Goal: Task Accomplishment & Management: Complete application form

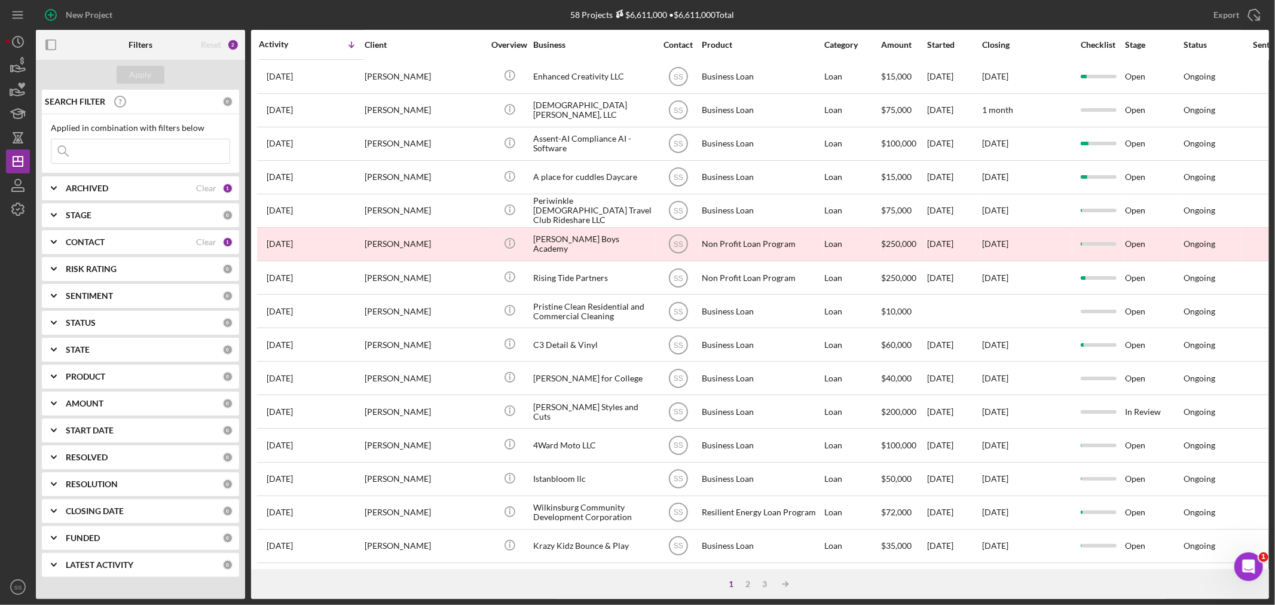
scroll to position [357, 0]
click at [749, 582] on div "2" at bounding box center [748, 584] width 17 height 10
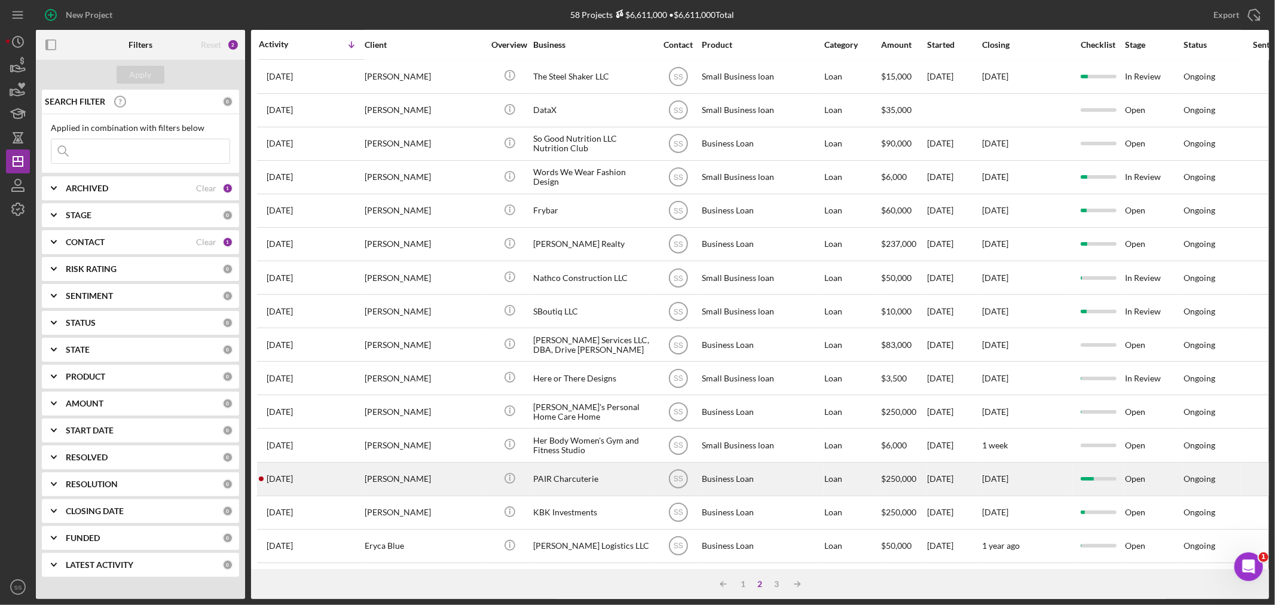
click at [440, 463] on div "[PERSON_NAME]" at bounding box center [425, 479] width 120 height 32
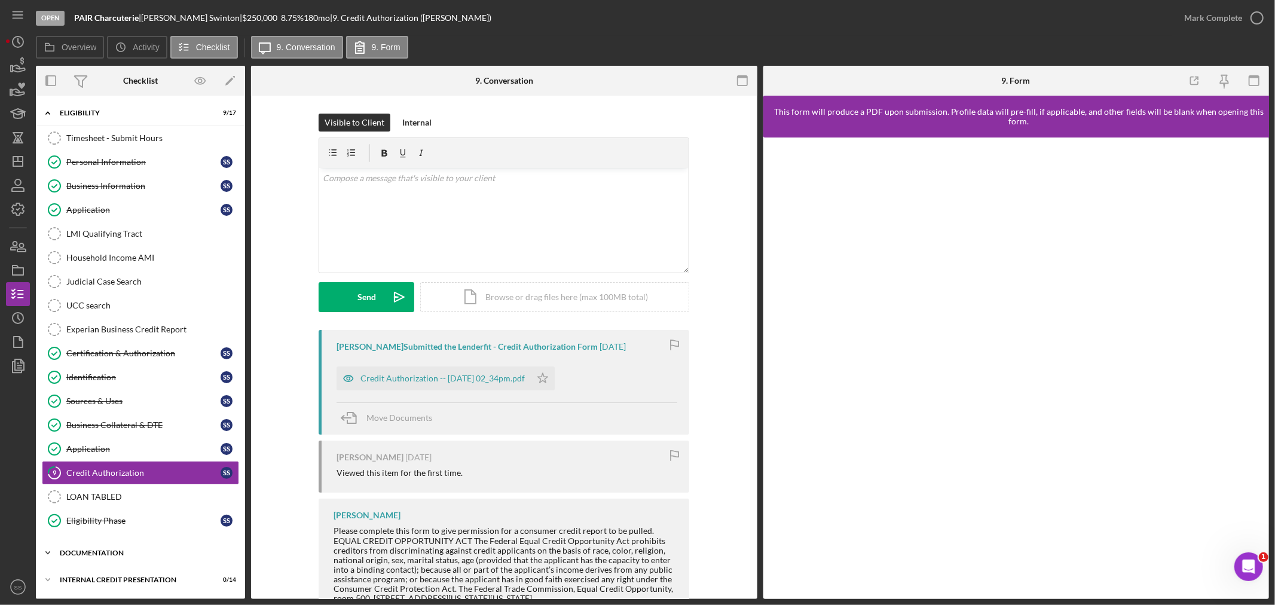
click at [78, 557] on div "documentation" at bounding box center [145, 552] width 170 height 7
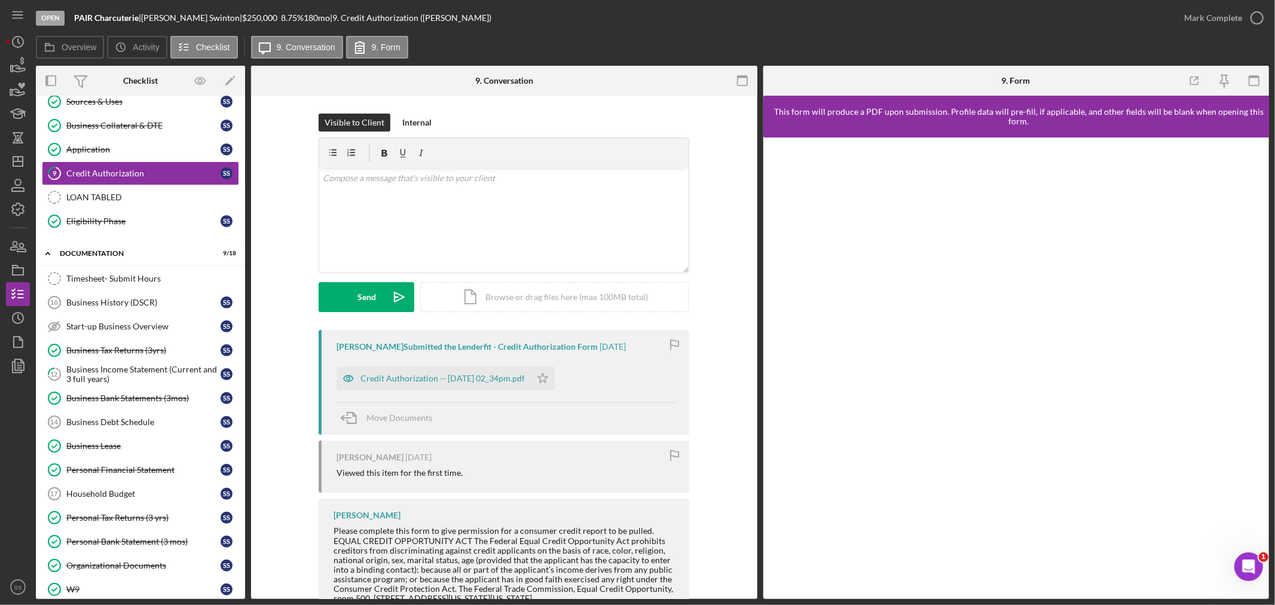
scroll to position [332, 0]
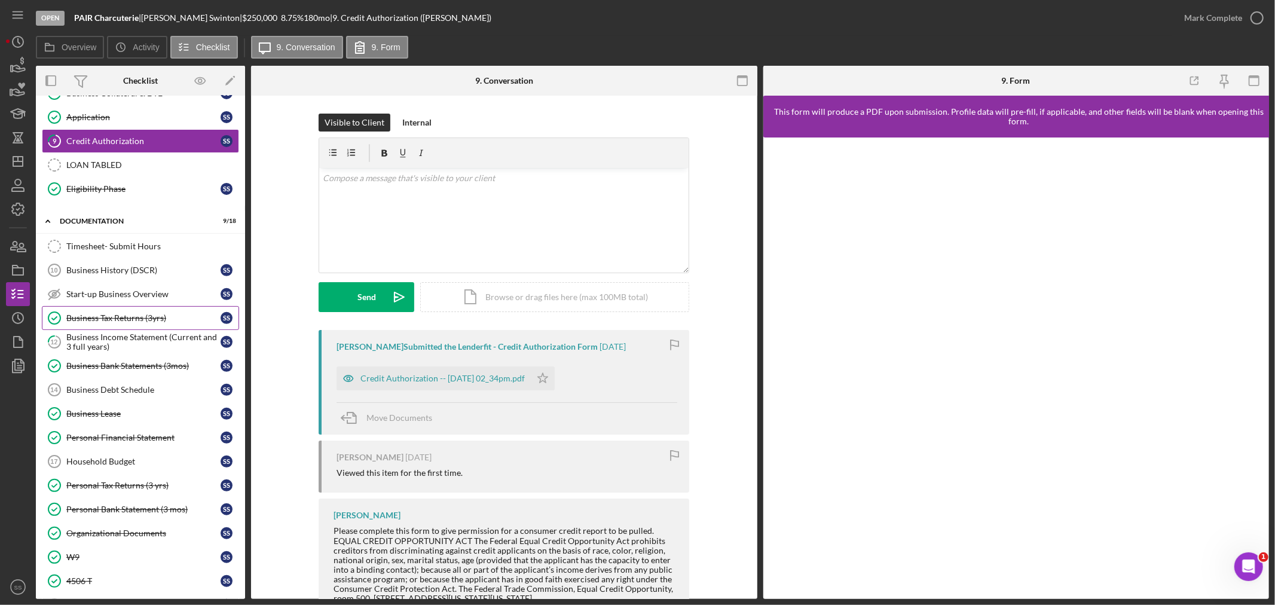
click at [115, 323] on div "Business Tax Returns (3yrs)" at bounding box center [143, 318] width 154 height 10
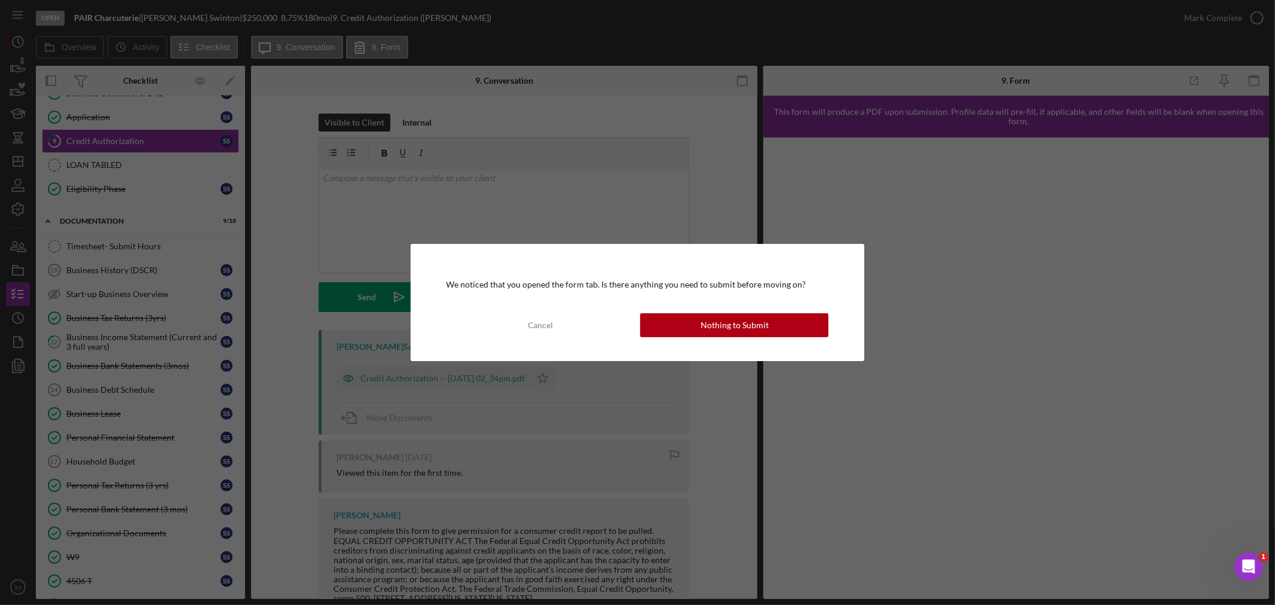
click at [715, 338] on div "We noticed that you opened the form tab. Is there anything you need to submit b…" at bounding box center [638, 302] width 454 height 117
click at [715, 328] on div "Nothing to Submit" at bounding box center [735, 325] width 68 height 24
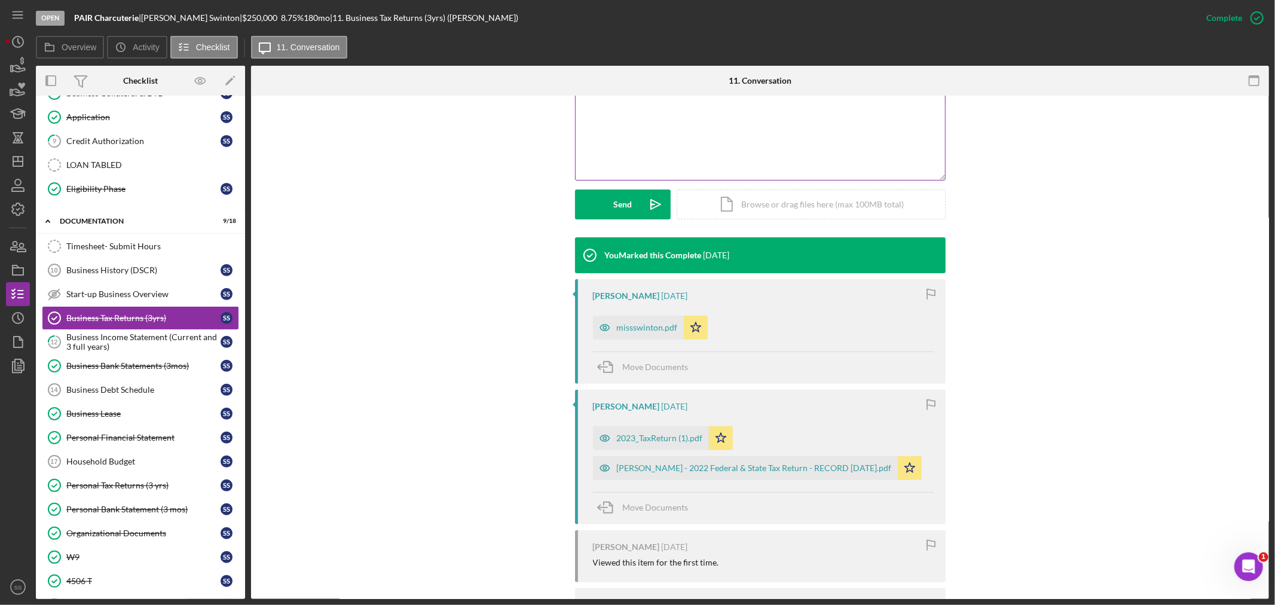
scroll to position [265, 0]
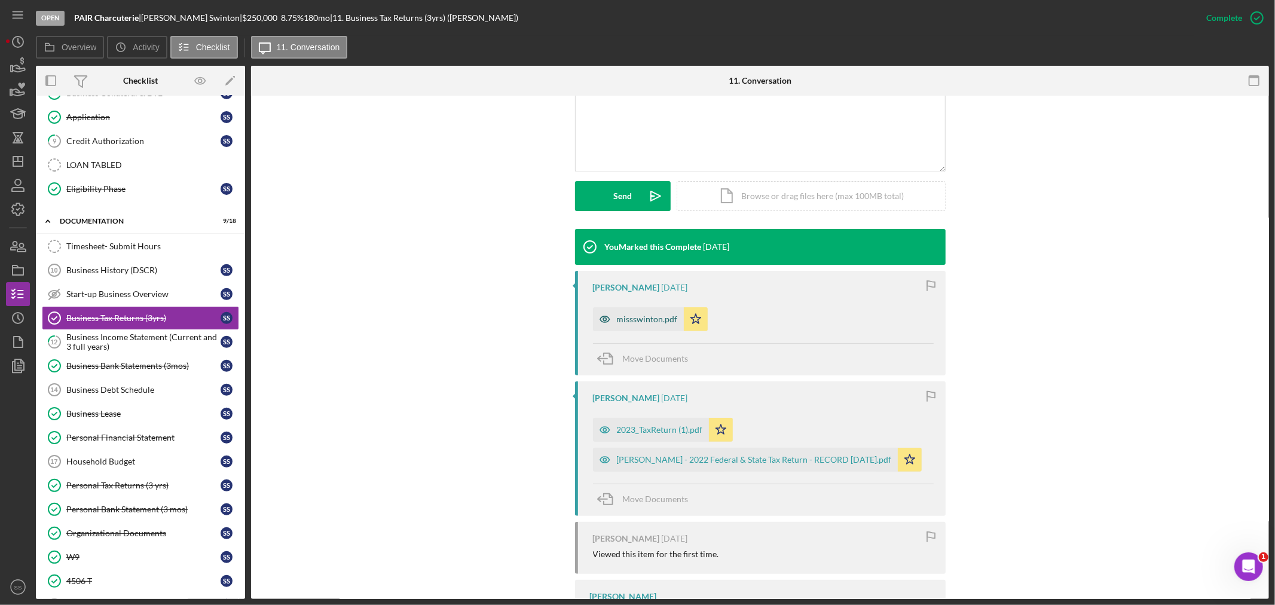
click at [646, 316] on div "missswinton.pdf" at bounding box center [647, 319] width 61 height 10
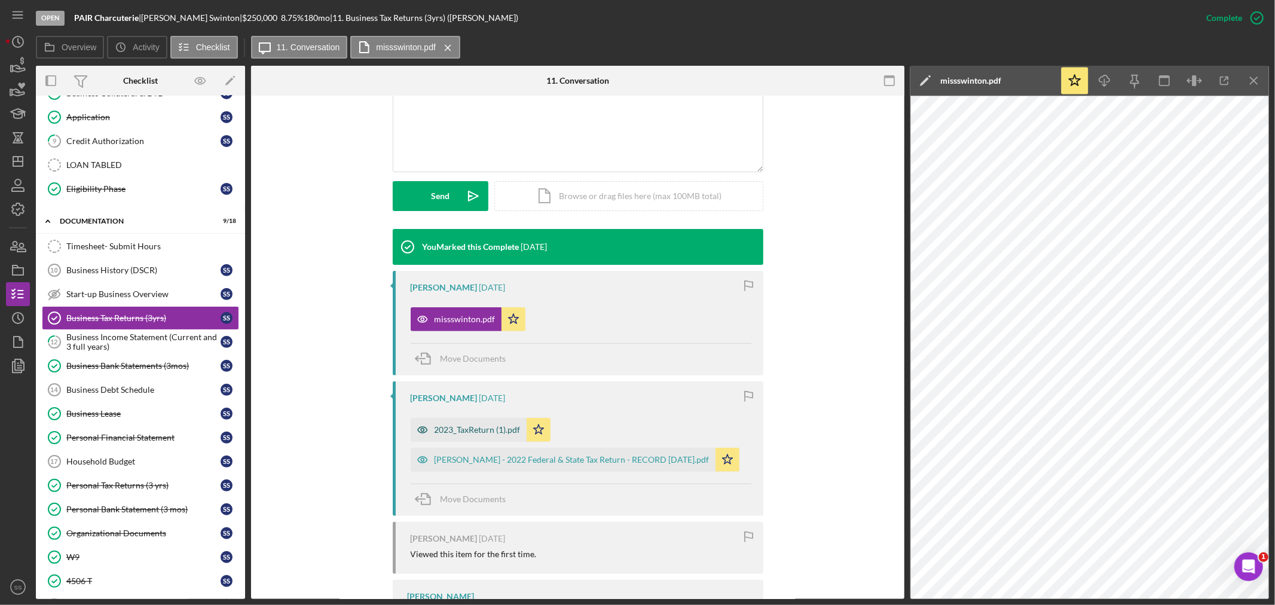
click at [468, 429] on div "2023_TaxReturn (1).pdf" at bounding box center [478, 430] width 86 height 10
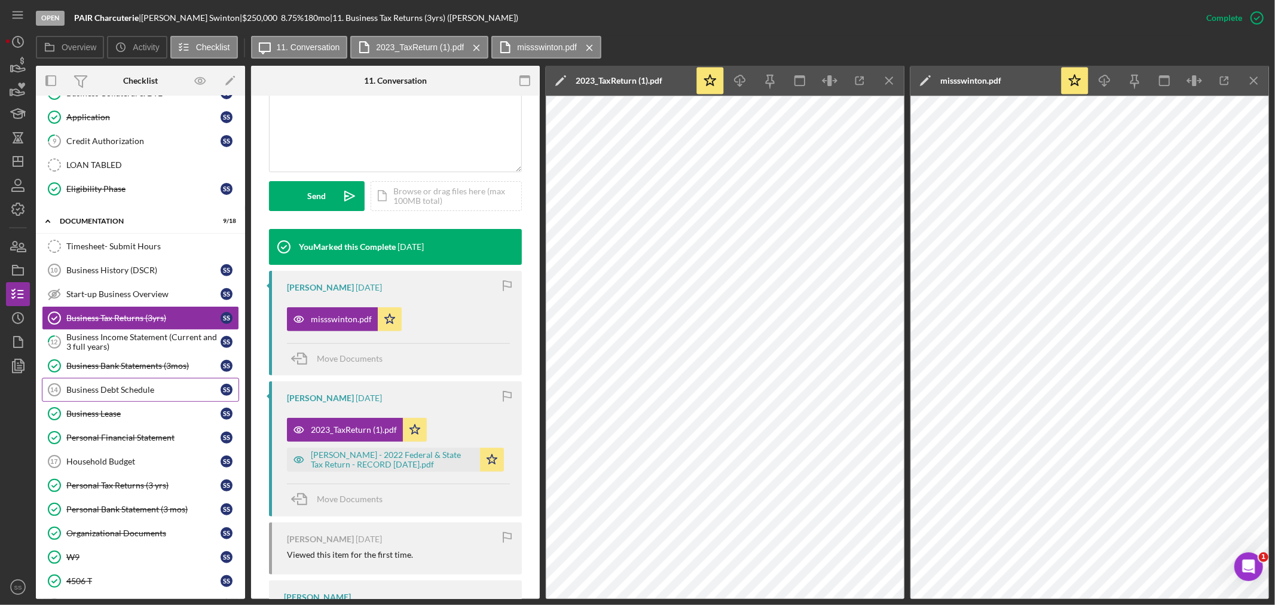
click at [166, 395] on div "Business Debt Schedule" at bounding box center [143, 390] width 154 height 10
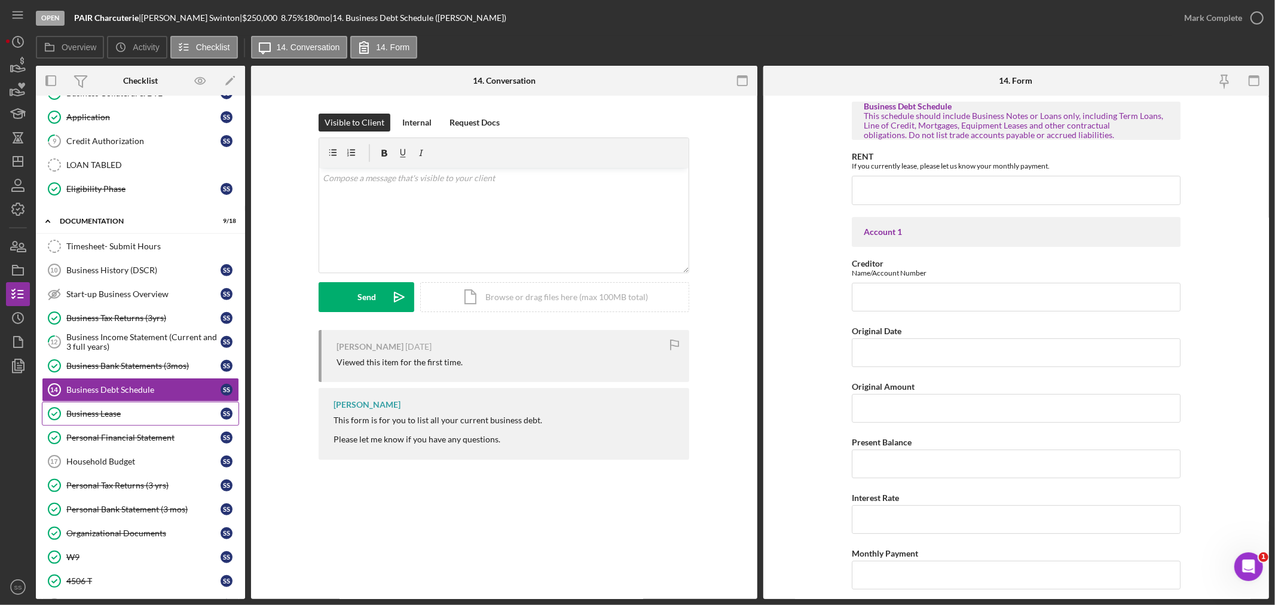
click at [145, 418] on div "Business Lease" at bounding box center [143, 414] width 154 height 10
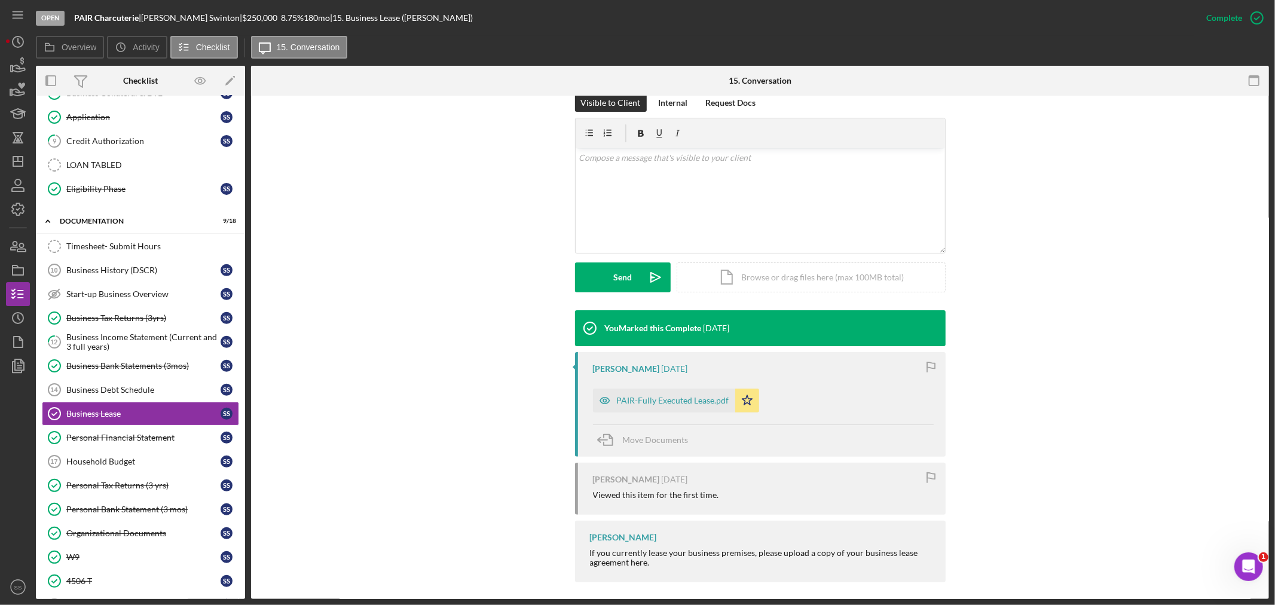
scroll to position [192, 0]
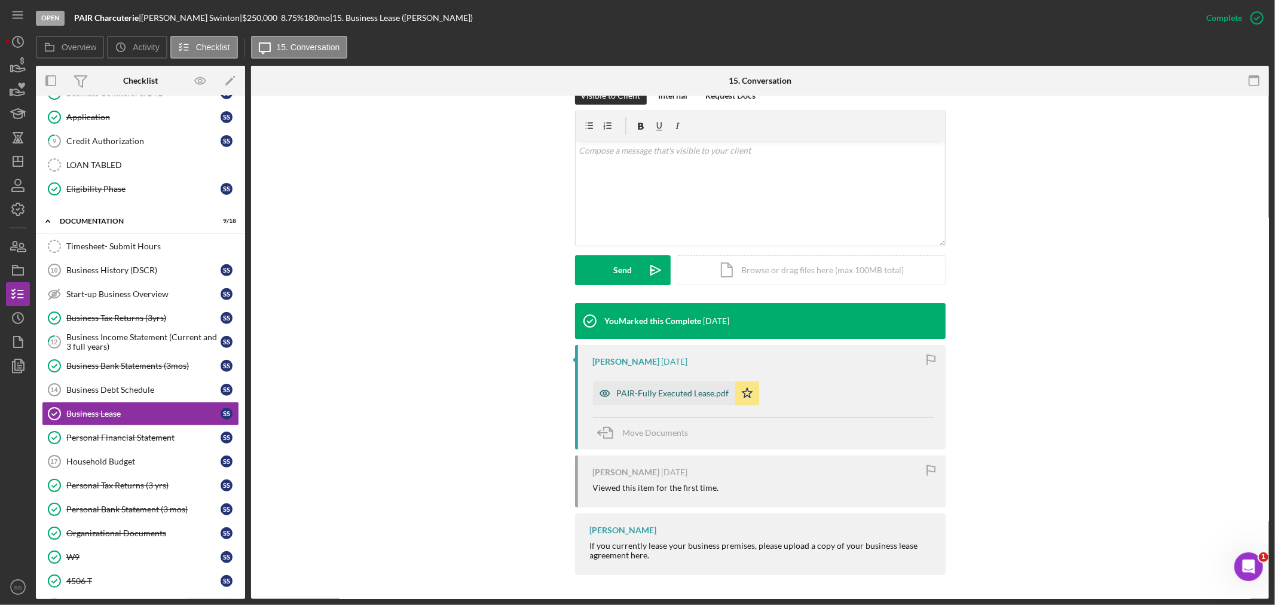
click at [662, 387] on div "PAIR-Fully Executed Lease.pdf" at bounding box center [664, 393] width 142 height 24
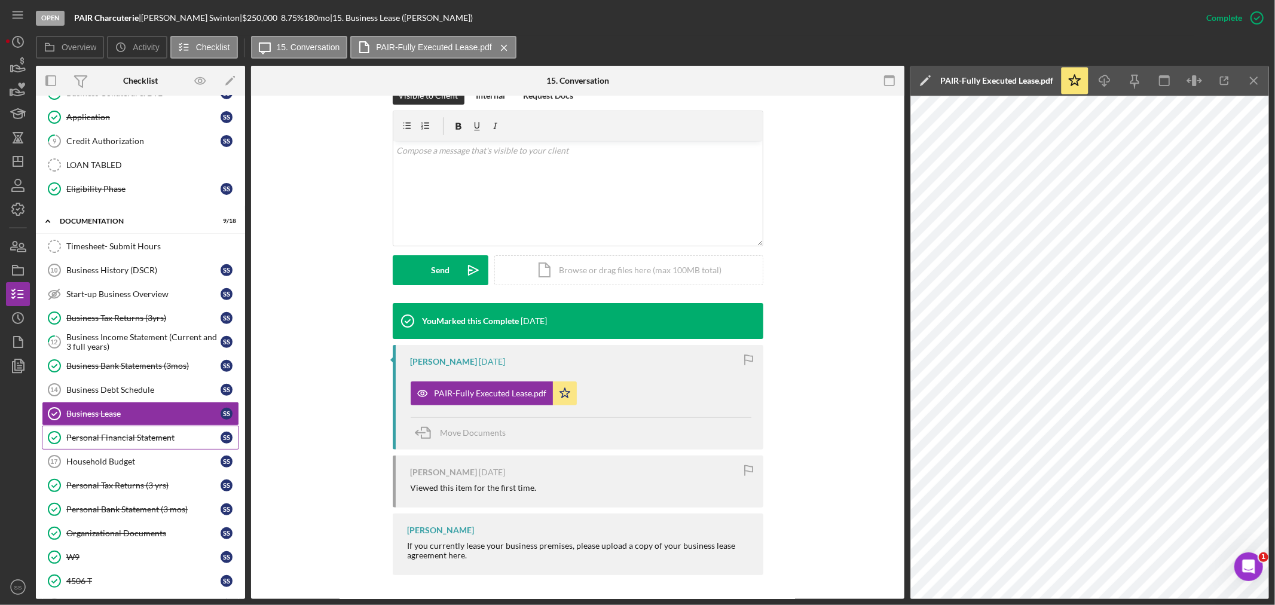
click at [122, 438] on div "Personal Financial Statement" at bounding box center [143, 438] width 154 height 10
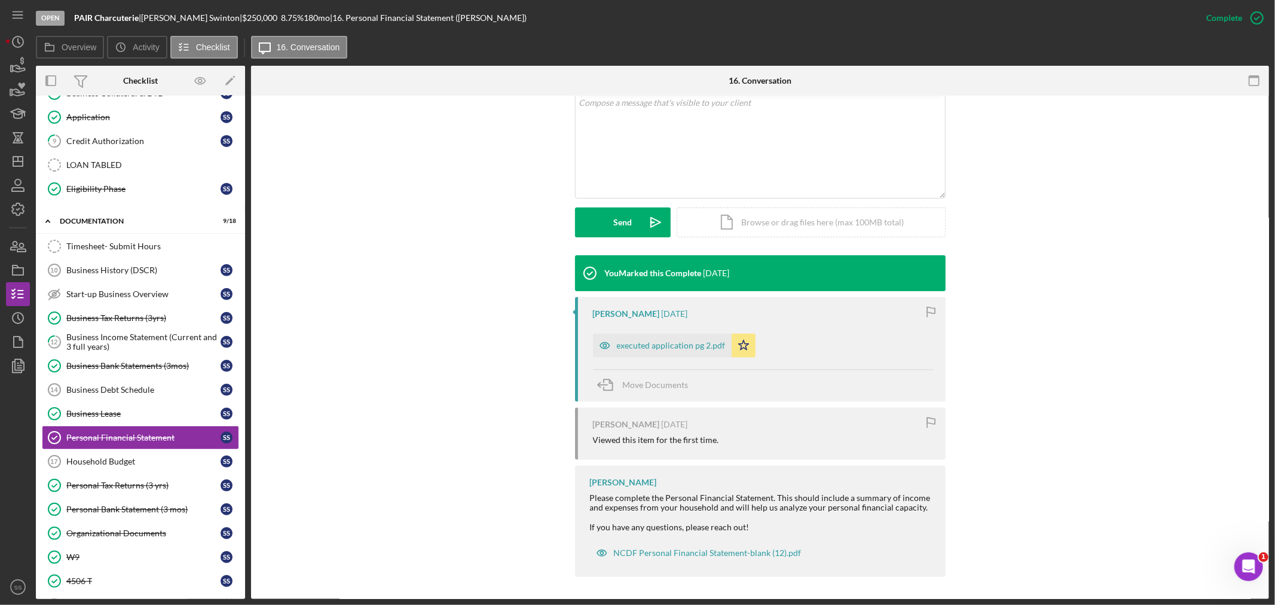
scroll to position [241, 0]
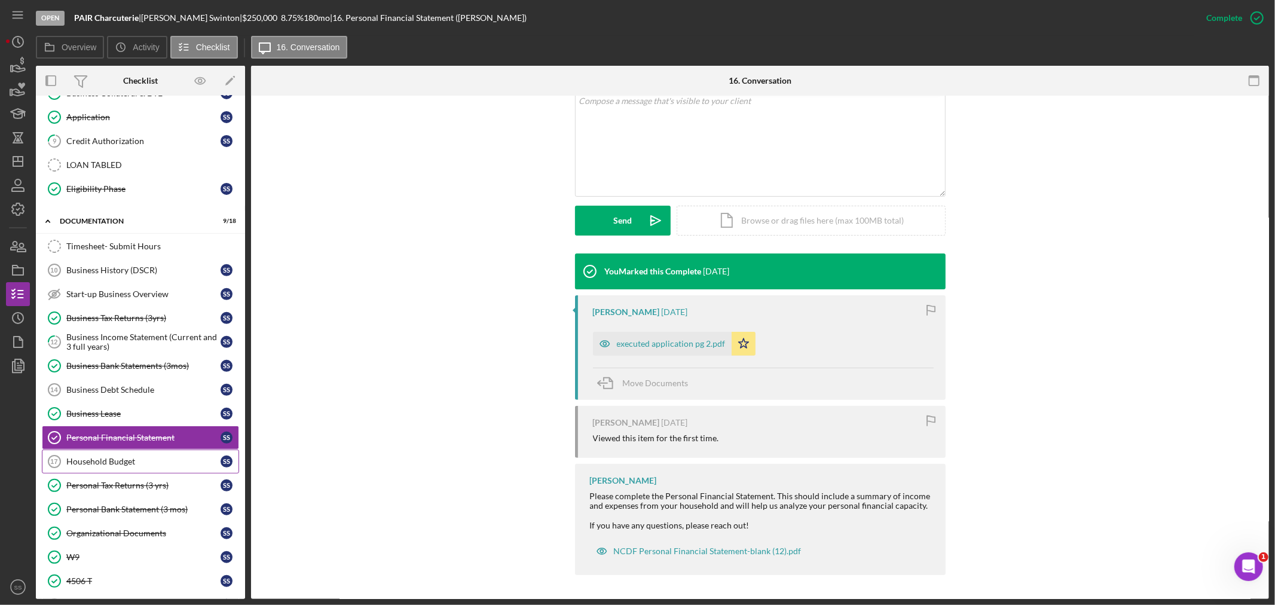
click at [100, 469] on link "Household Budget 17 Household Budget S S" at bounding box center [140, 462] width 197 height 24
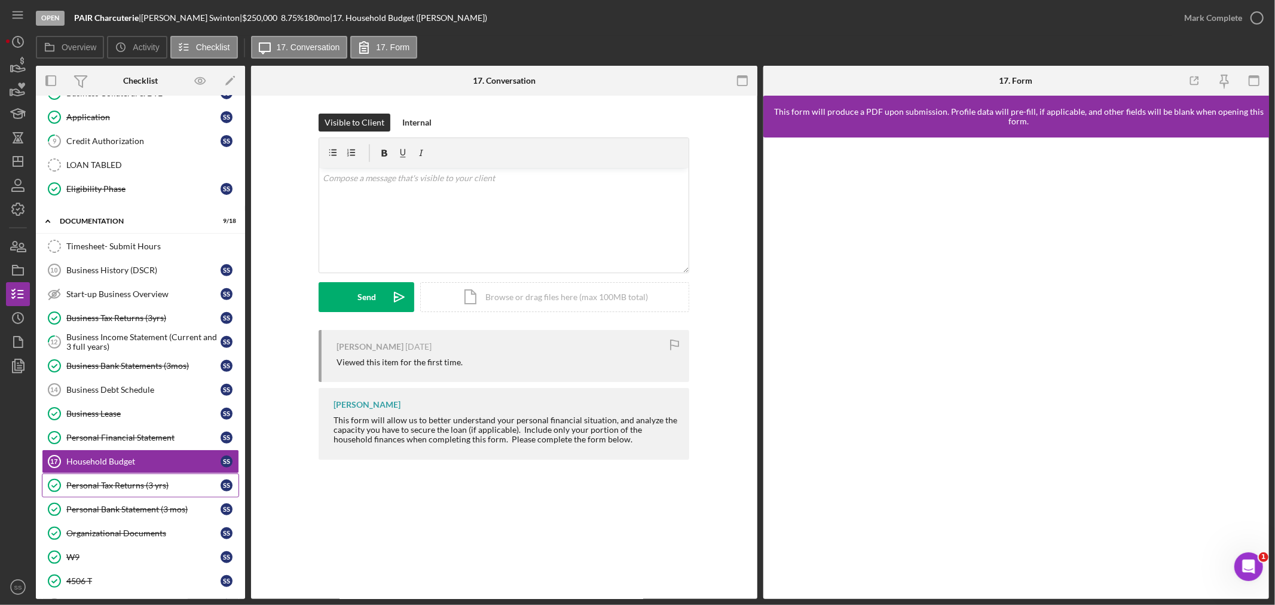
click at [142, 490] on div "Personal Tax Returns (3 yrs)" at bounding box center [143, 486] width 154 height 10
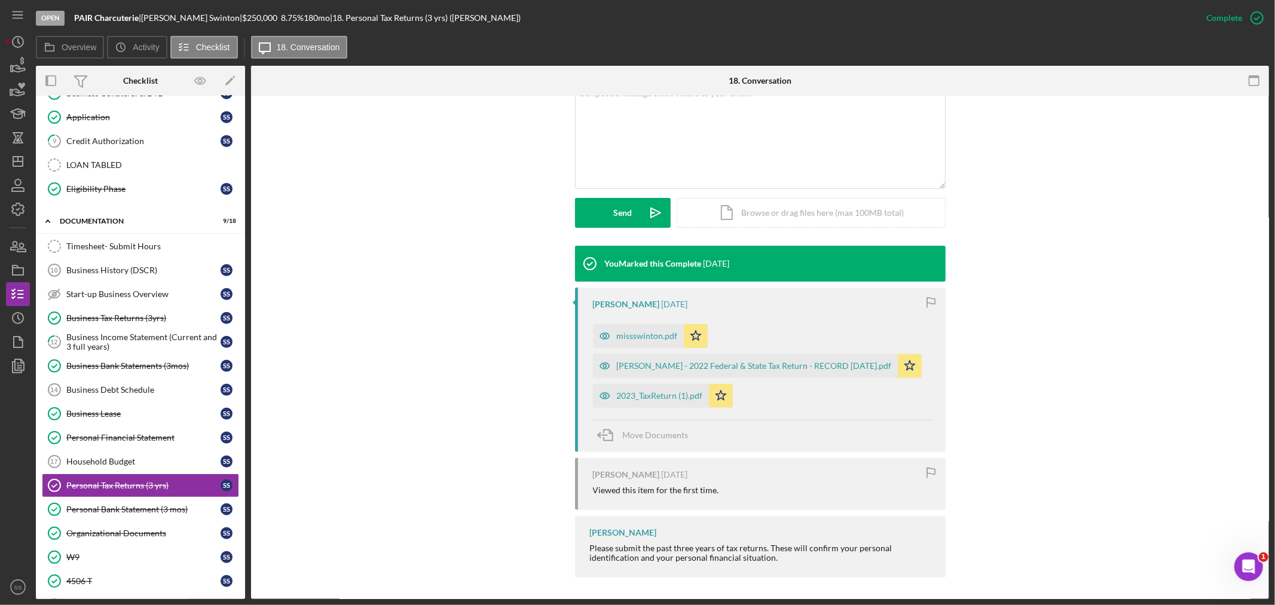
scroll to position [252, 0]
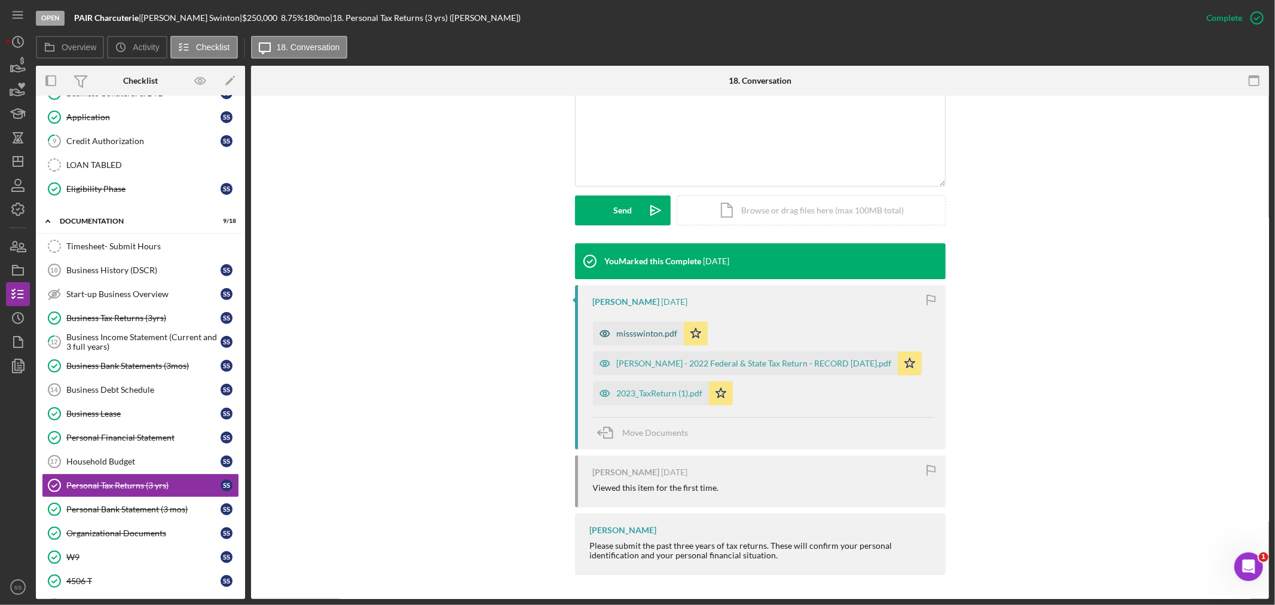
click at [638, 331] on div "missswinton.pdf" at bounding box center [647, 334] width 61 height 10
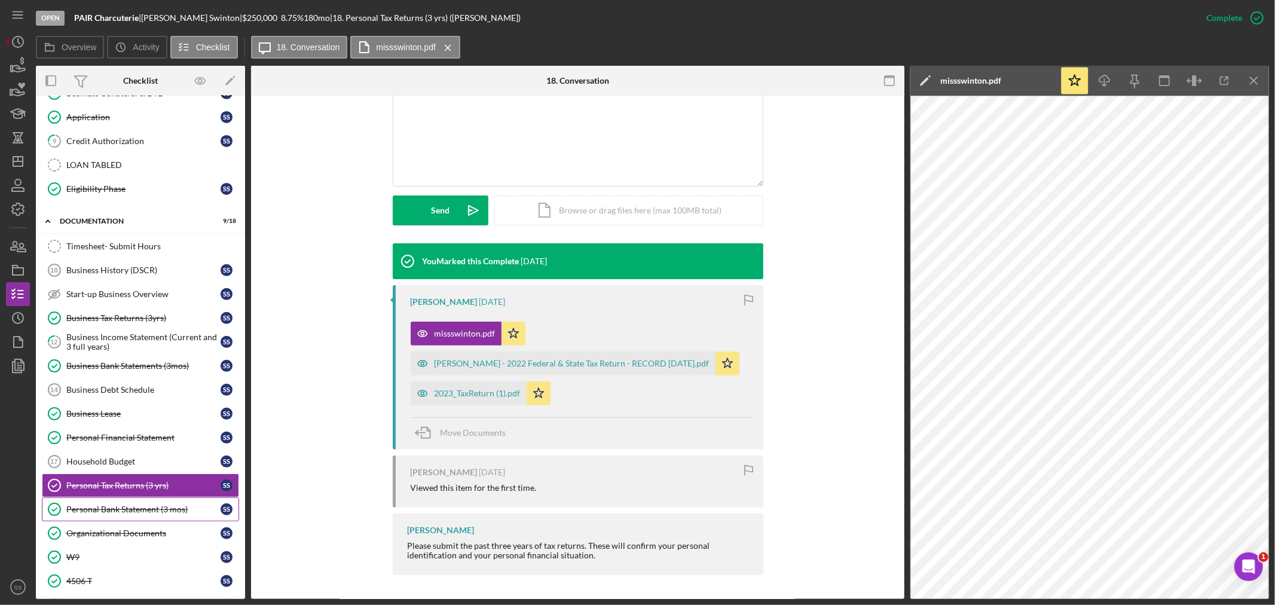
click at [77, 520] on link "Personal Bank Statement (3 mos) Personal Bank Statement (3 mos) S S" at bounding box center [140, 509] width 197 height 24
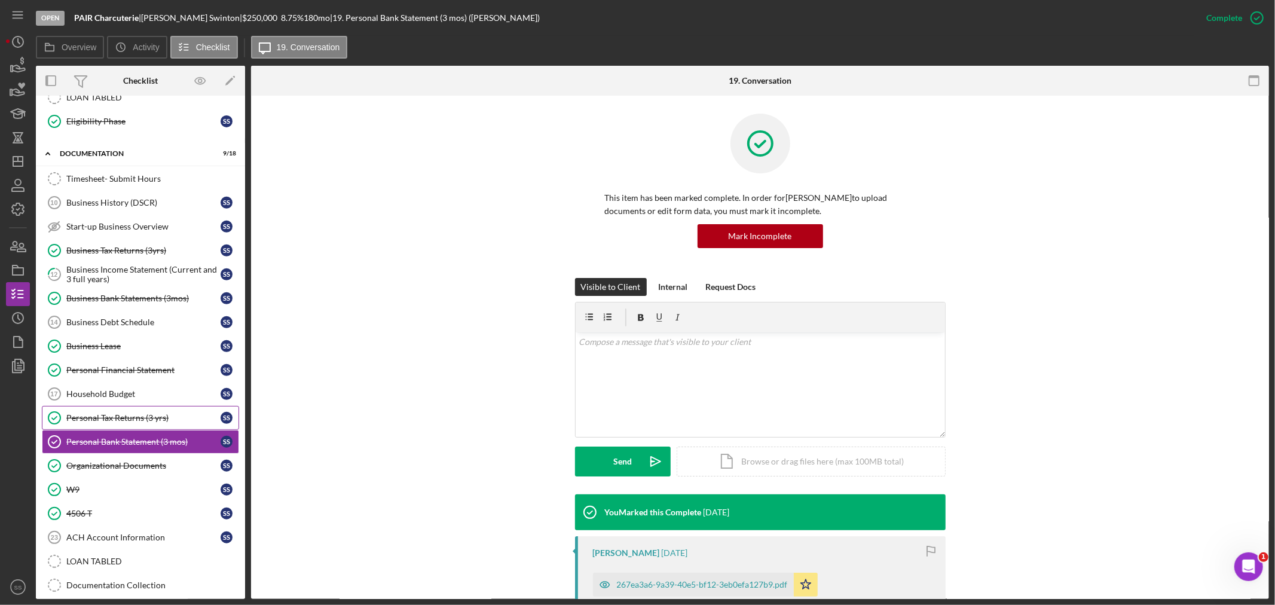
scroll to position [441, 0]
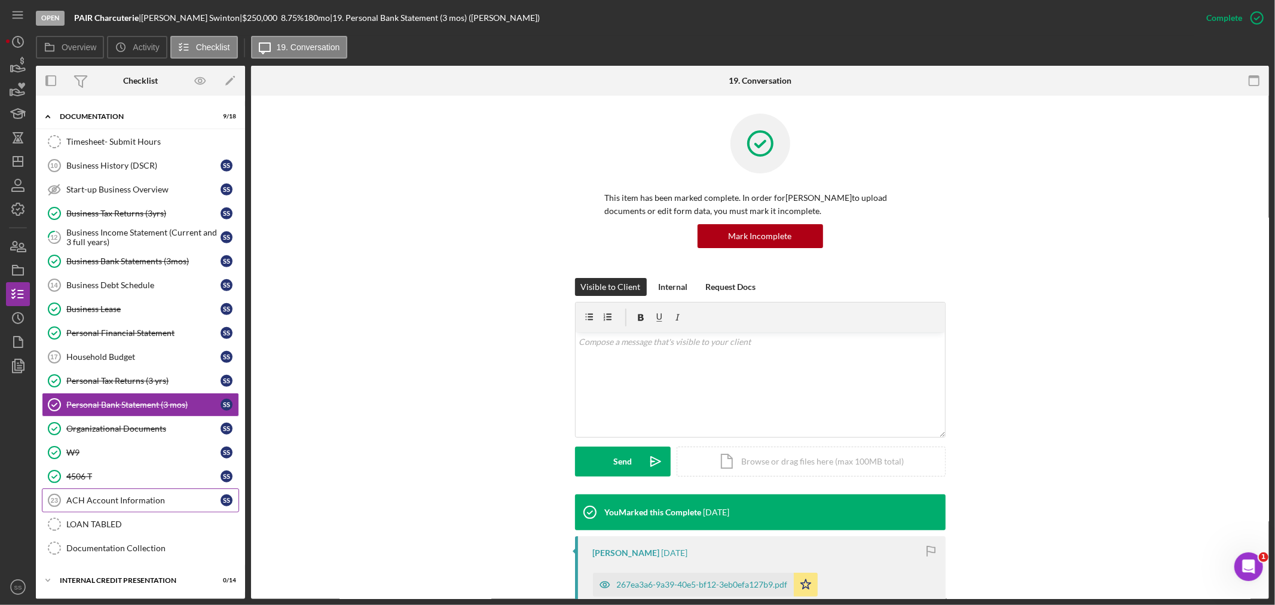
click at [96, 507] on link "ACH Account Information 23 ACH Account Information S S" at bounding box center [140, 500] width 197 height 24
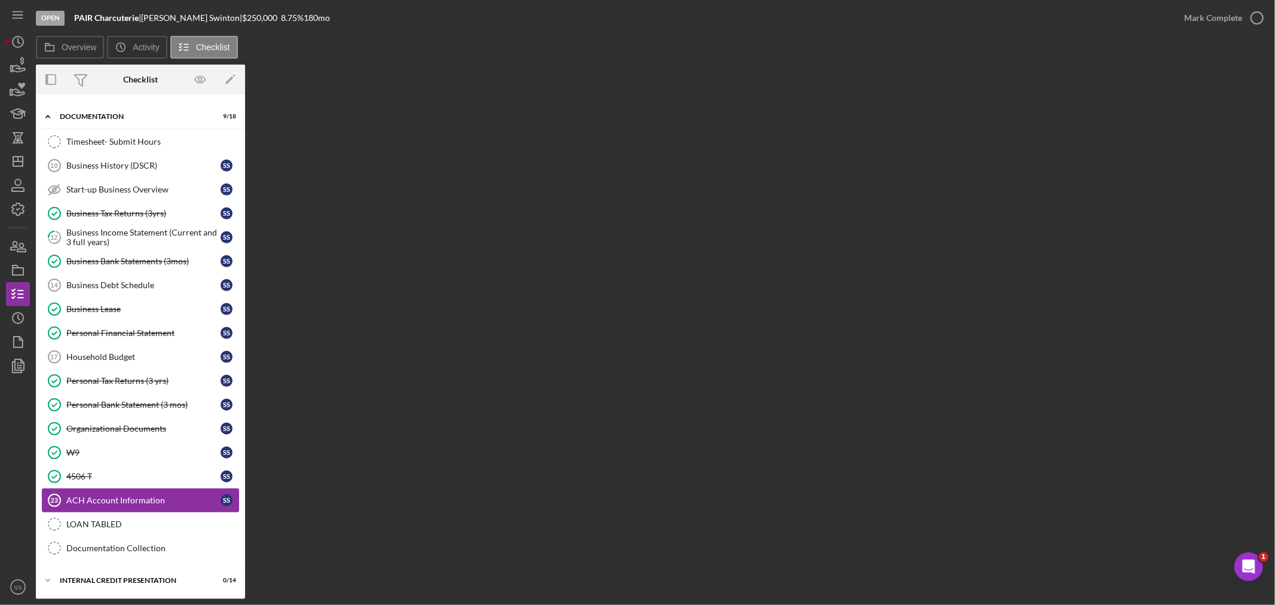
scroll to position [441, 0]
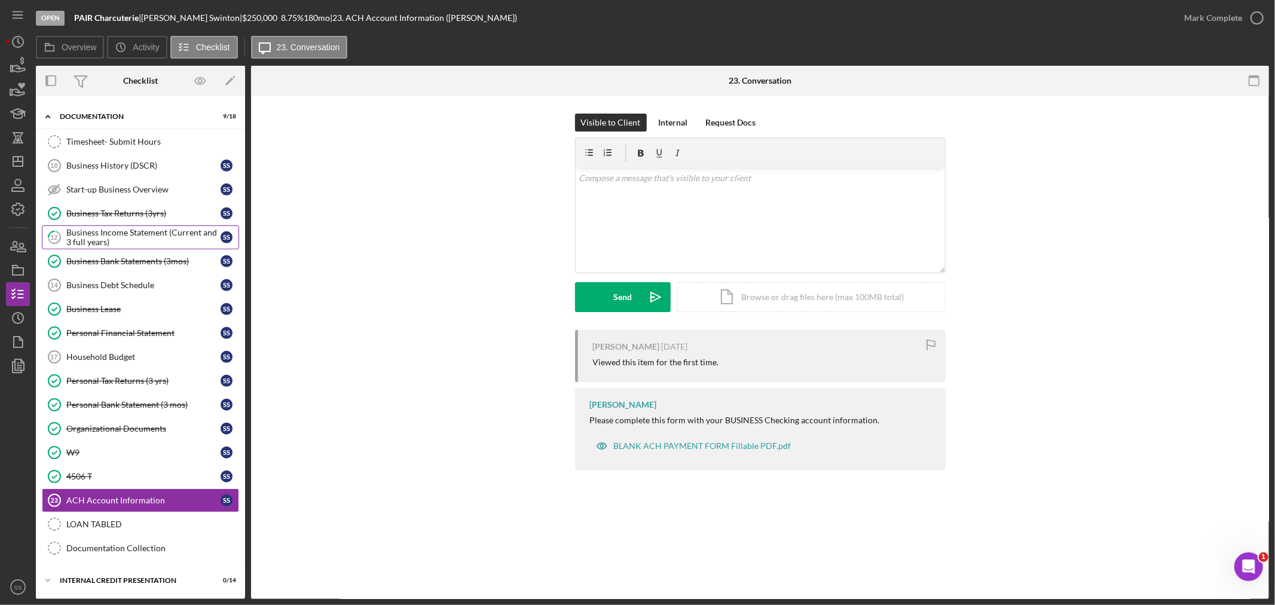
click at [99, 237] on div "Business Income Statement (Current and 3 full years)" at bounding box center [143, 237] width 154 height 19
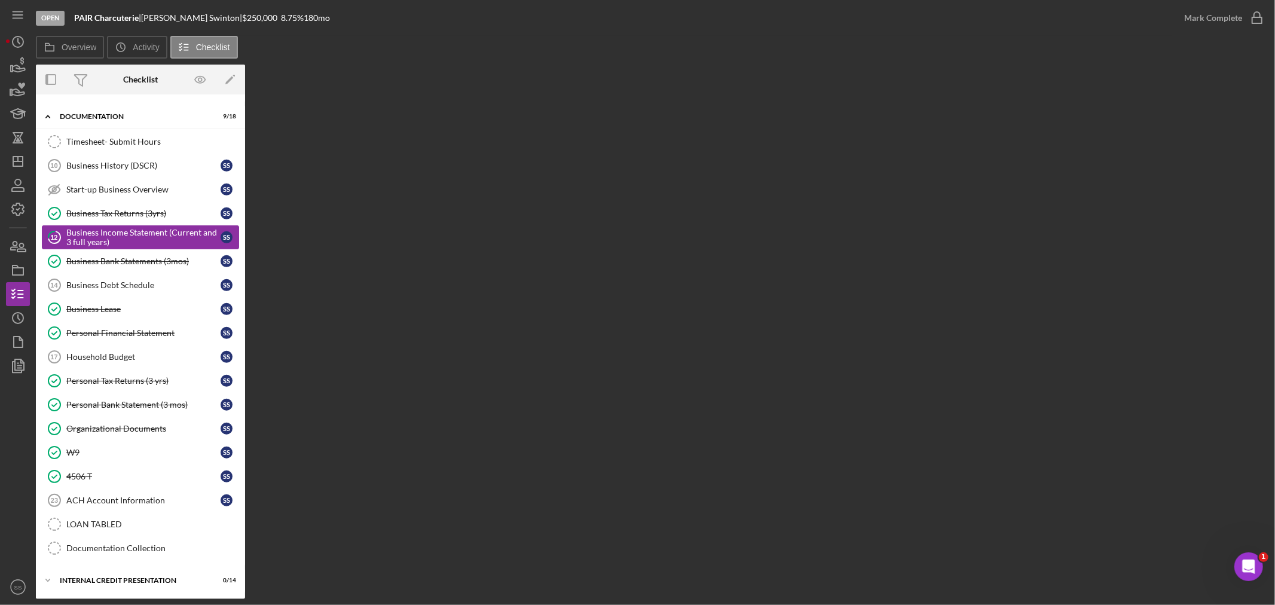
scroll to position [441, 0]
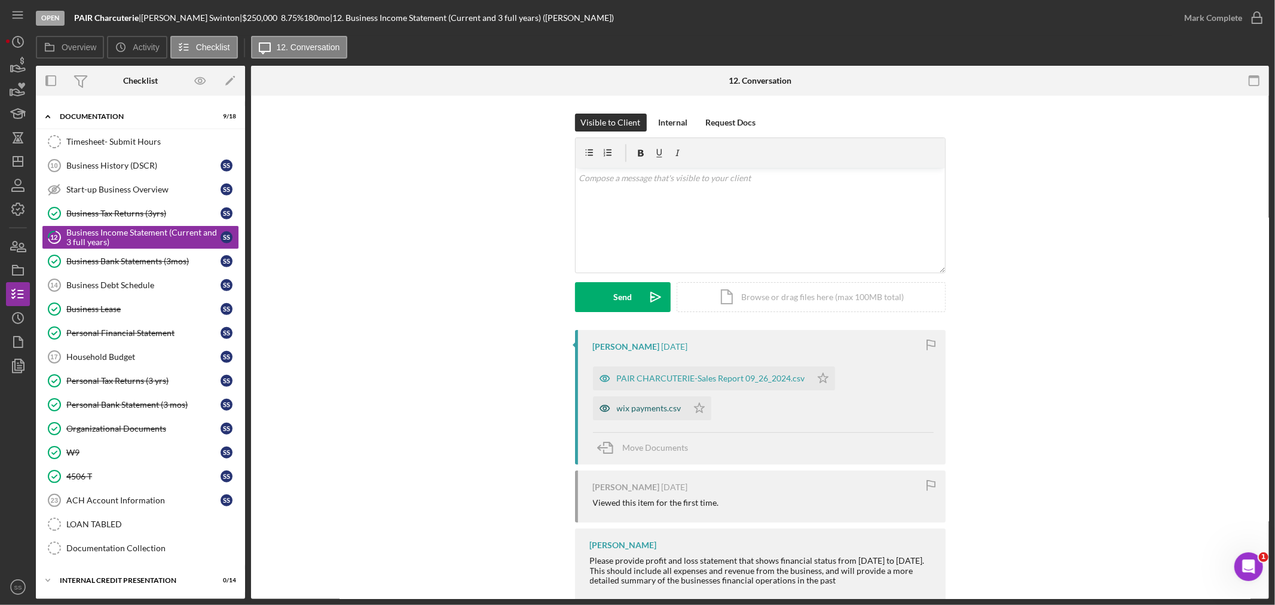
click at [640, 407] on div "wix payments.csv" at bounding box center [649, 408] width 65 height 10
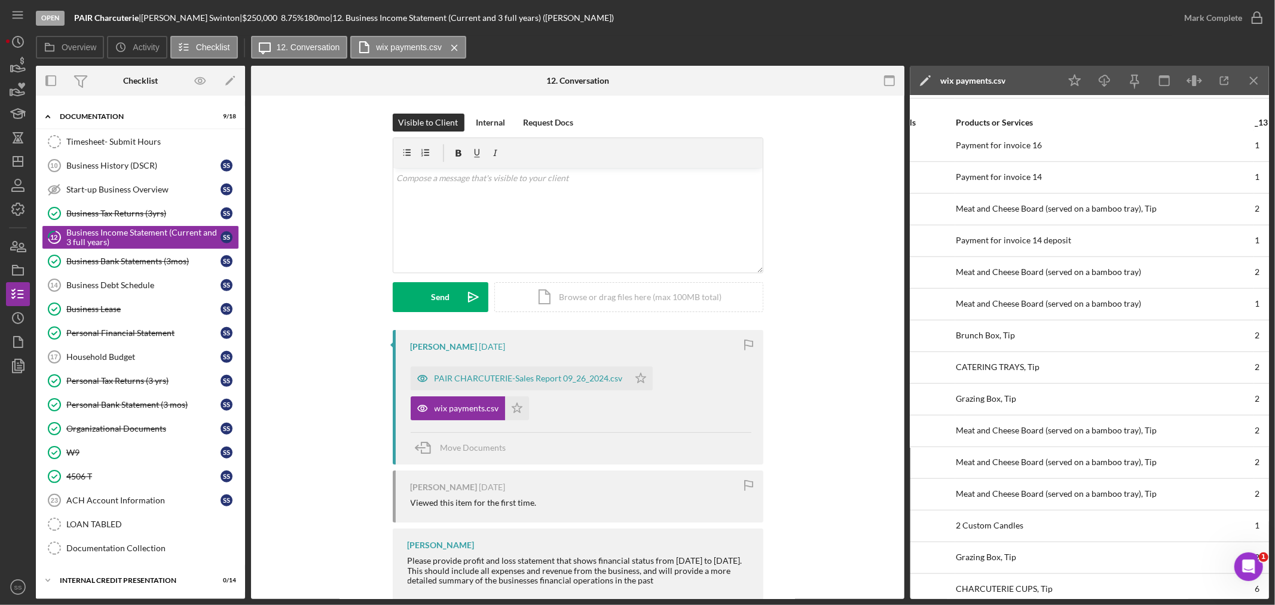
scroll to position [863, 1214]
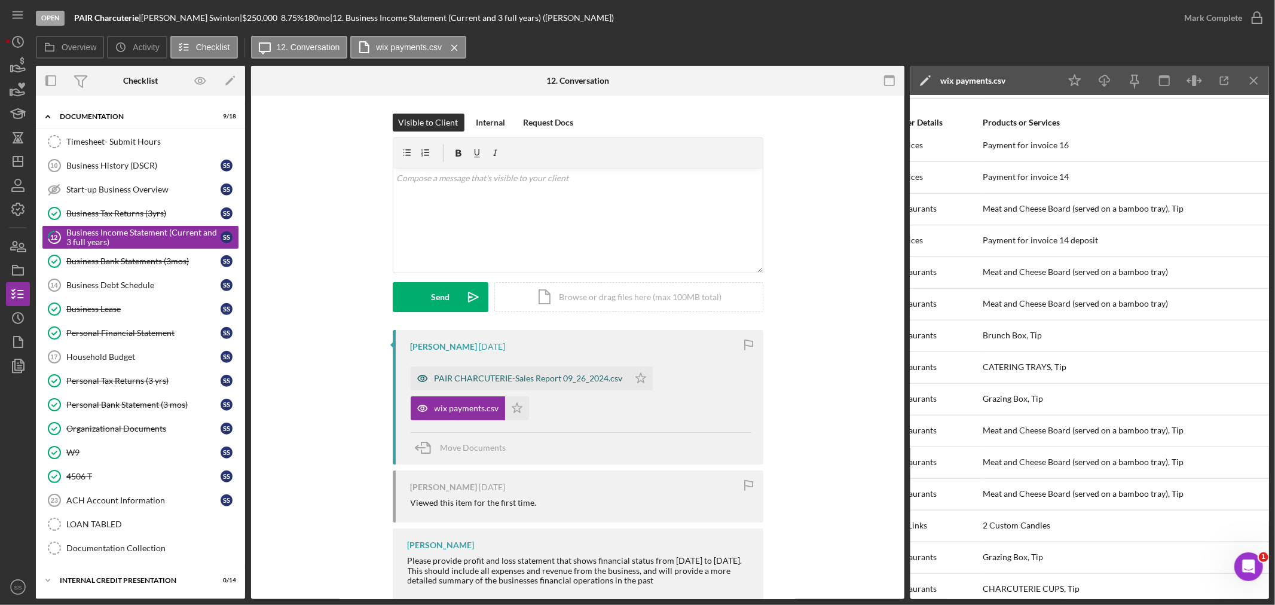
click at [518, 375] on div "PAIR CHARCUTERIE-Sales Report 09_26_2024.csv" at bounding box center [529, 379] width 188 height 10
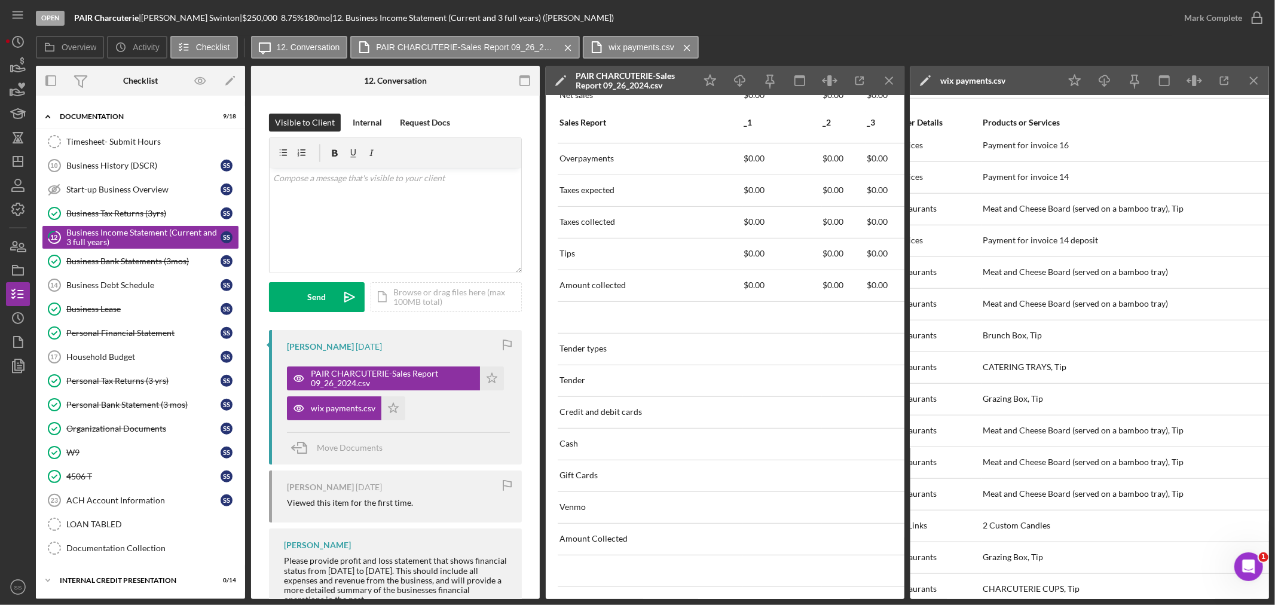
scroll to position [44, 0]
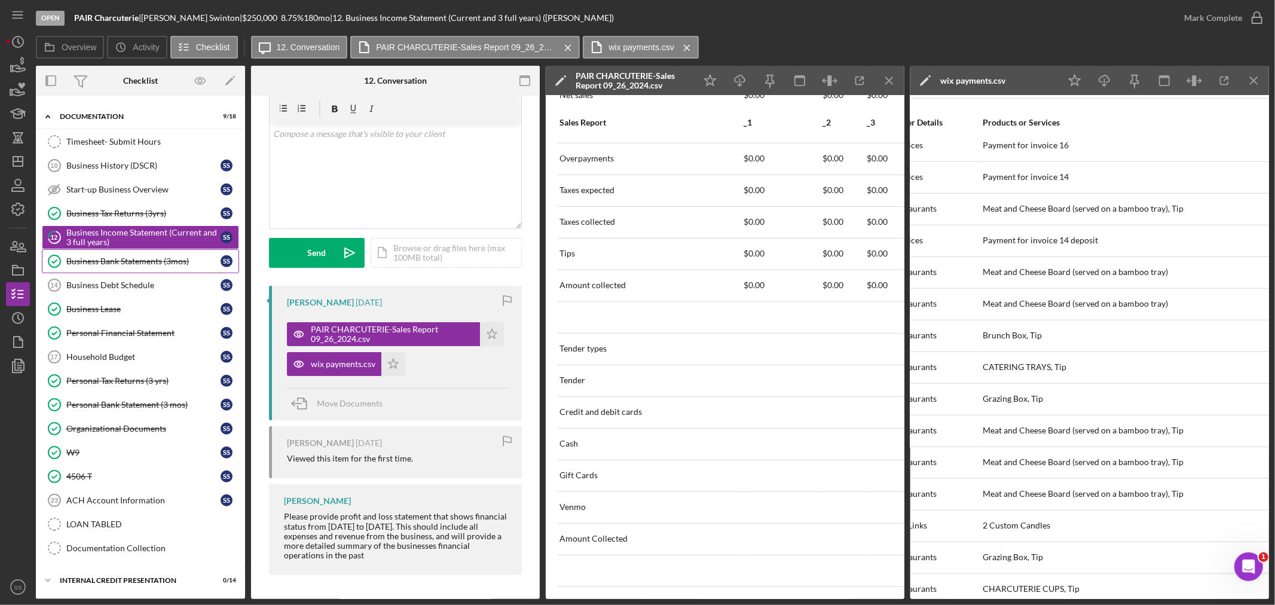
click at [146, 258] on div "Business Bank Statements (3mos)" at bounding box center [143, 261] width 154 height 10
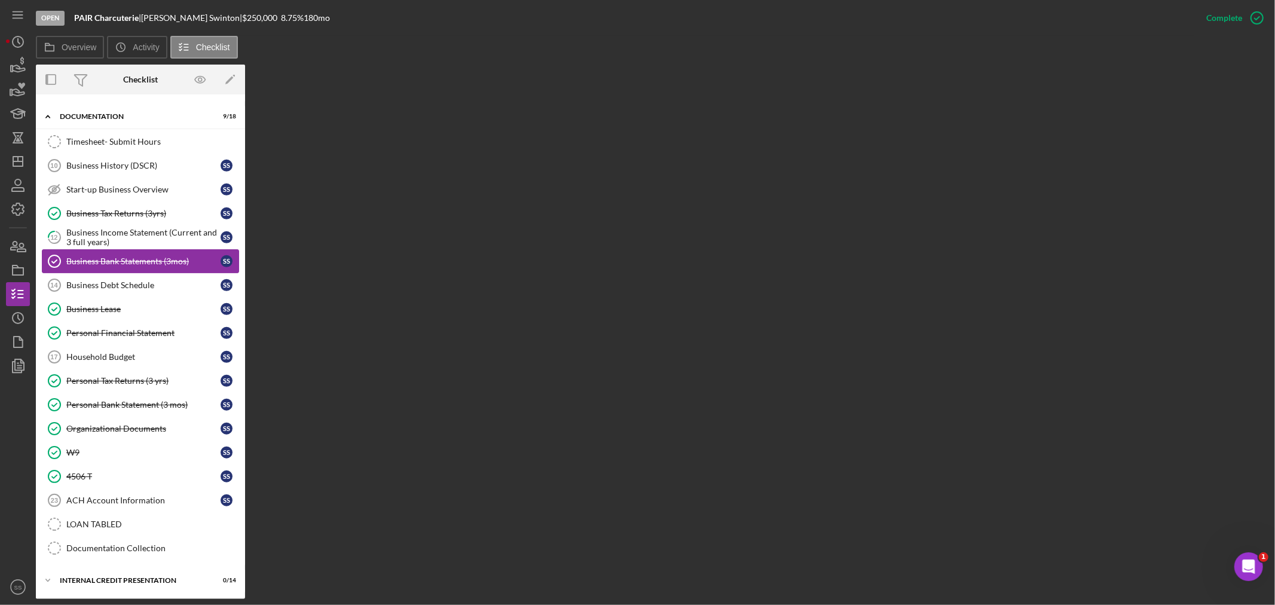
scroll to position [441, 0]
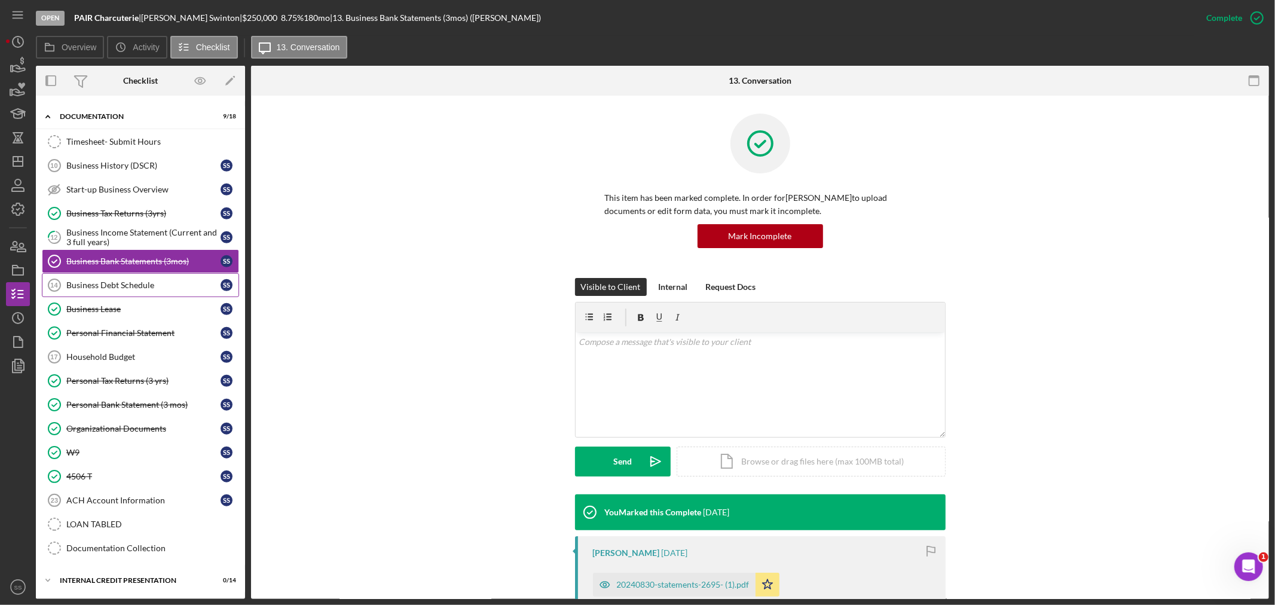
click at [129, 286] on div "Business Debt Schedule" at bounding box center [143, 285] width 154 height 10
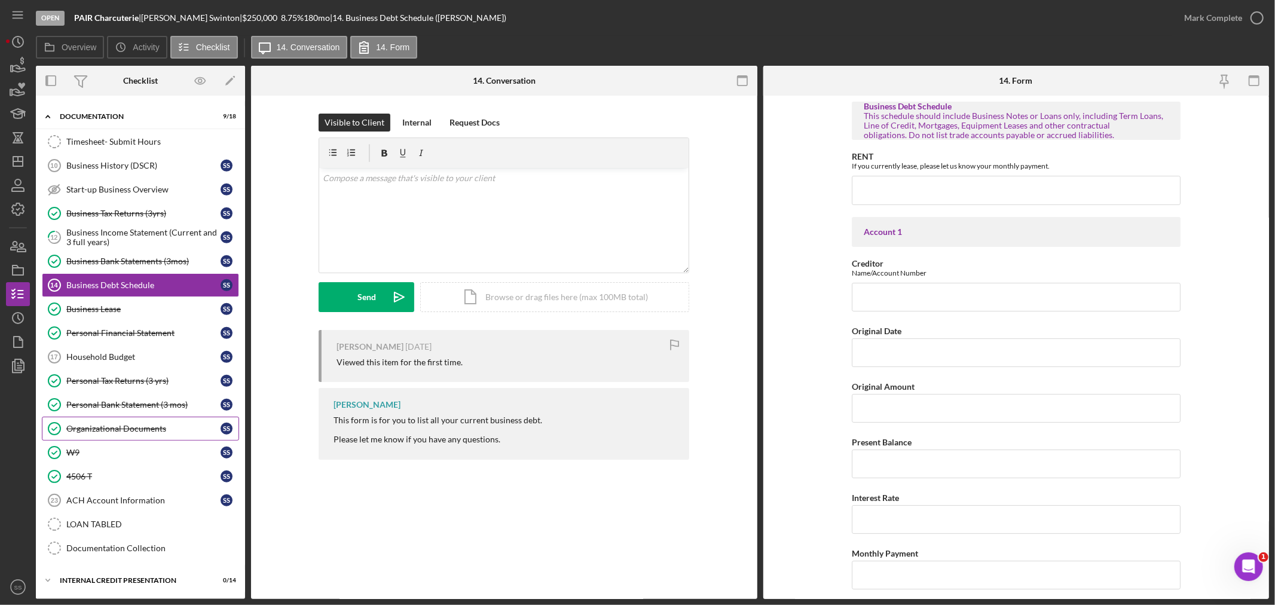
click at [93, 420] on link "Organizational Documents Organizational Documents S S" at bounding box center [140, 429] width 197 height 24
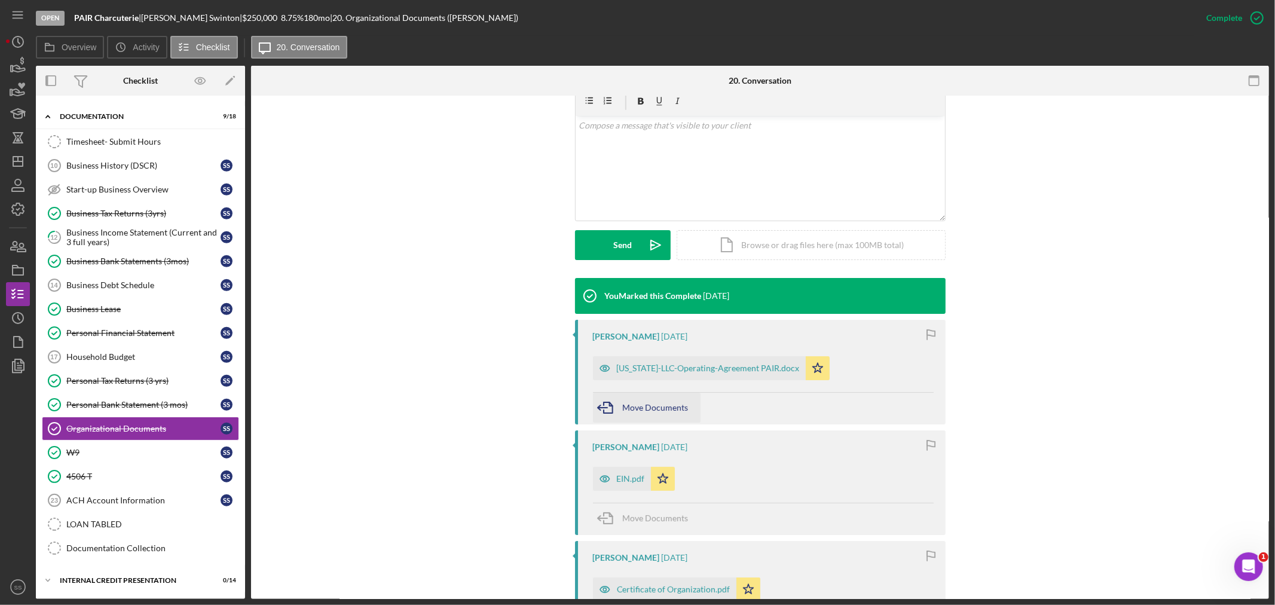
scroll to position [265, 0]
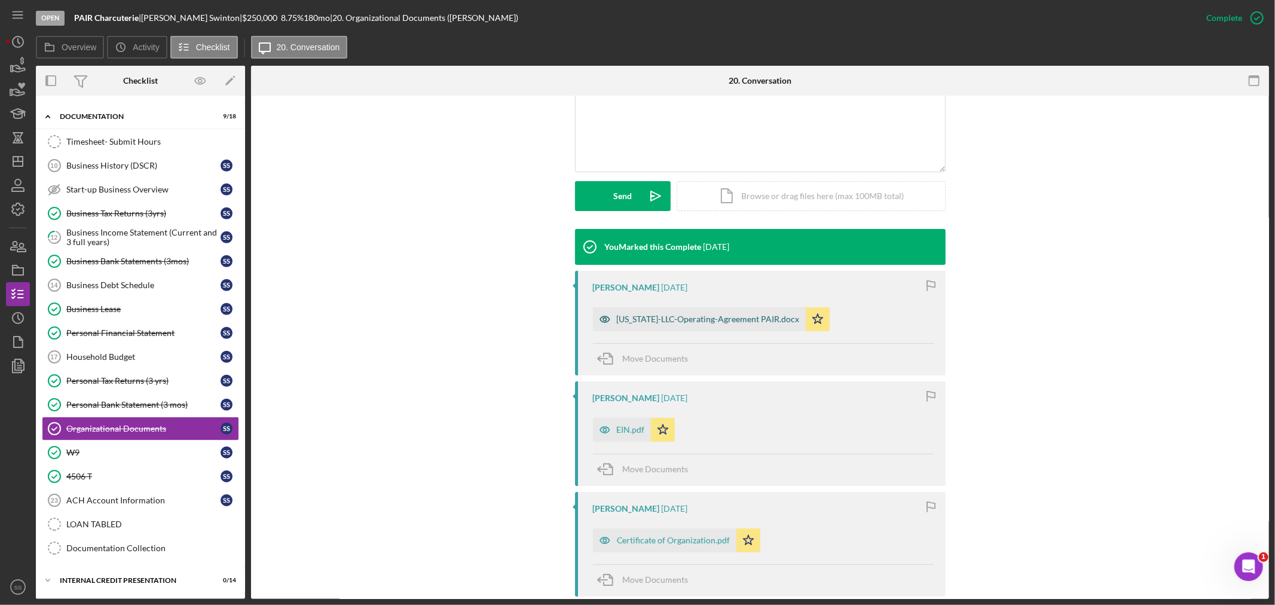
click at [700, 321] on div "[US_STATE]-LLC-Operating-Agreement PAIR.docx" at bounding box center [708, 319] width 183 height 10
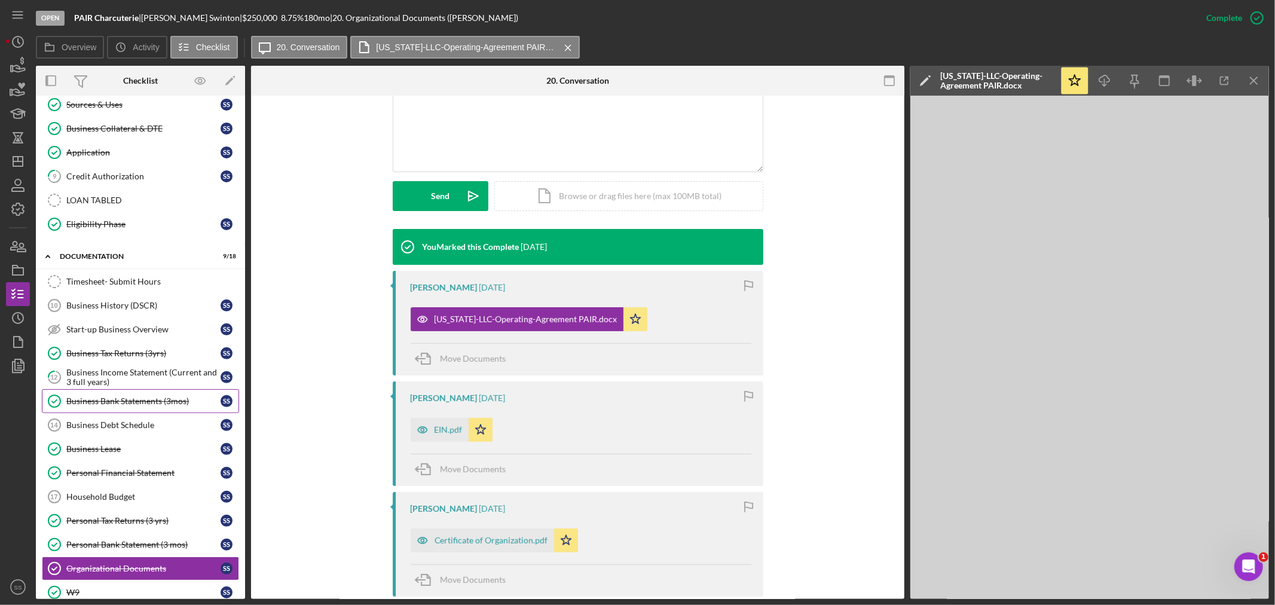
scroll to position [0, 0]
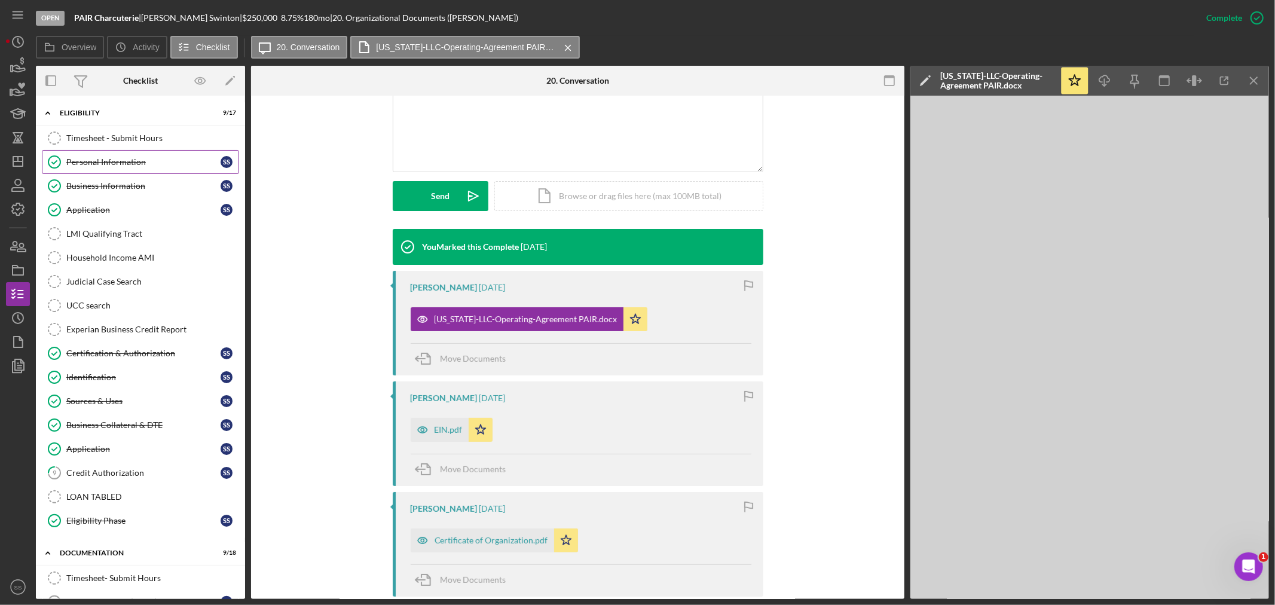
click at [90, 156] on link "Personal Information Personal Information S S" at bounding box center [140, 162] width 197 height 24
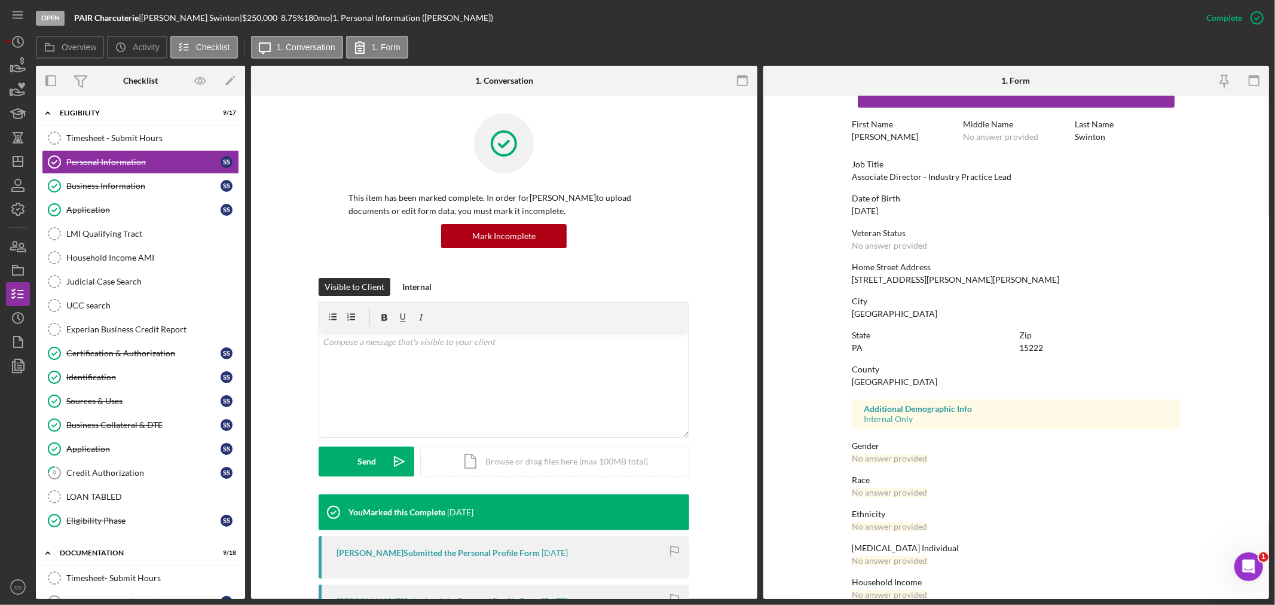
scroll to position [54, 0]
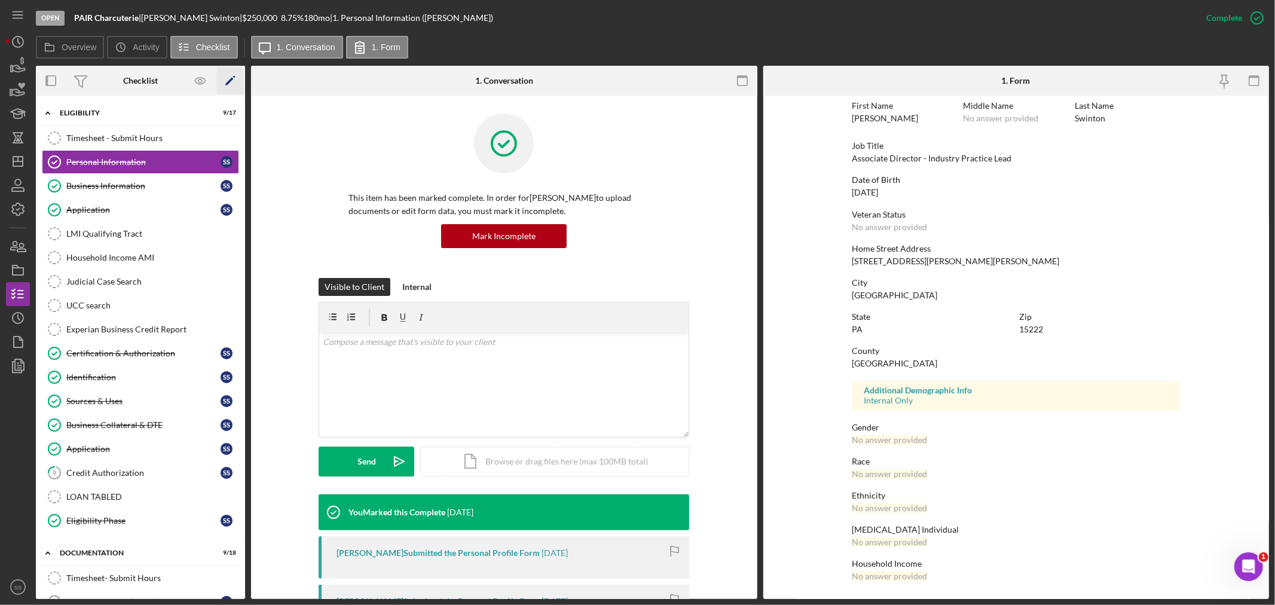
click at [232, 77] on icon "Icon/Edit" at bounding box center [230, 81] width 27 height 27
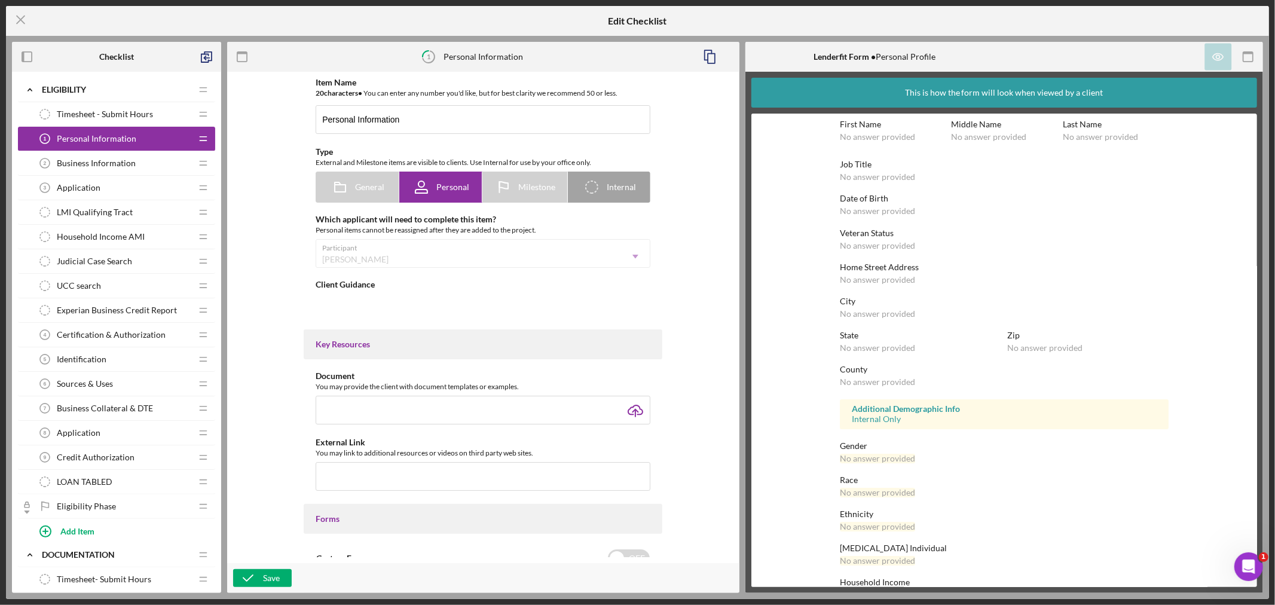
type textarea "<div>Please complete the form.</div>"
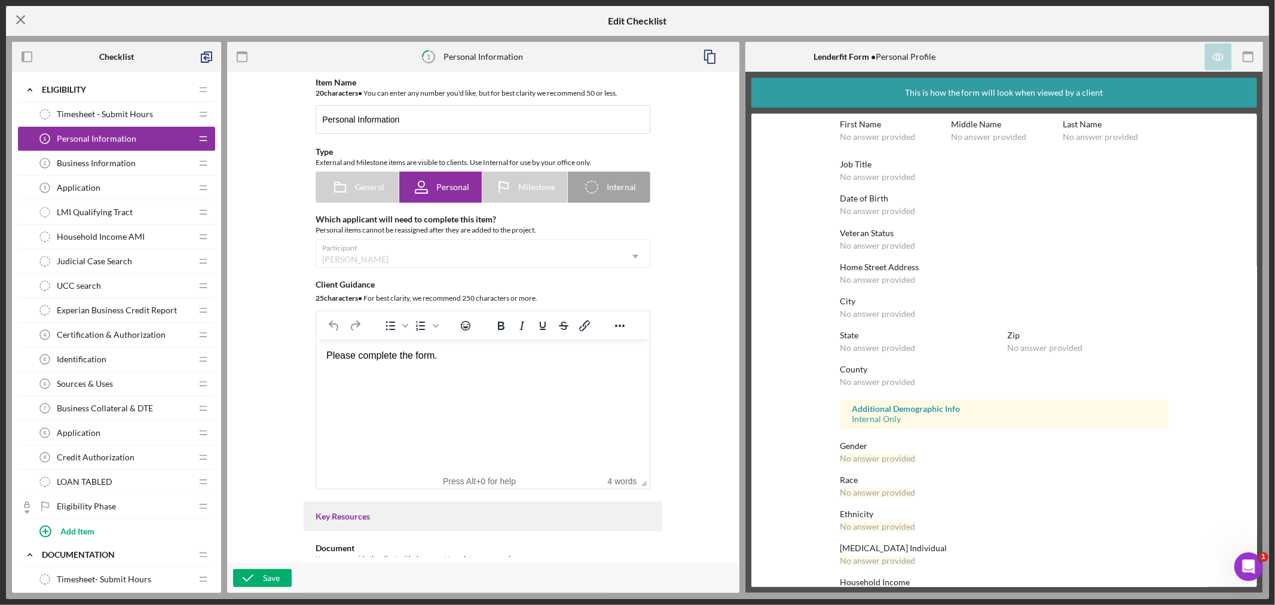
click at [19, 14] on icon "Icon/Menu Close" at bounding box center [21, 20] width 30 height 30
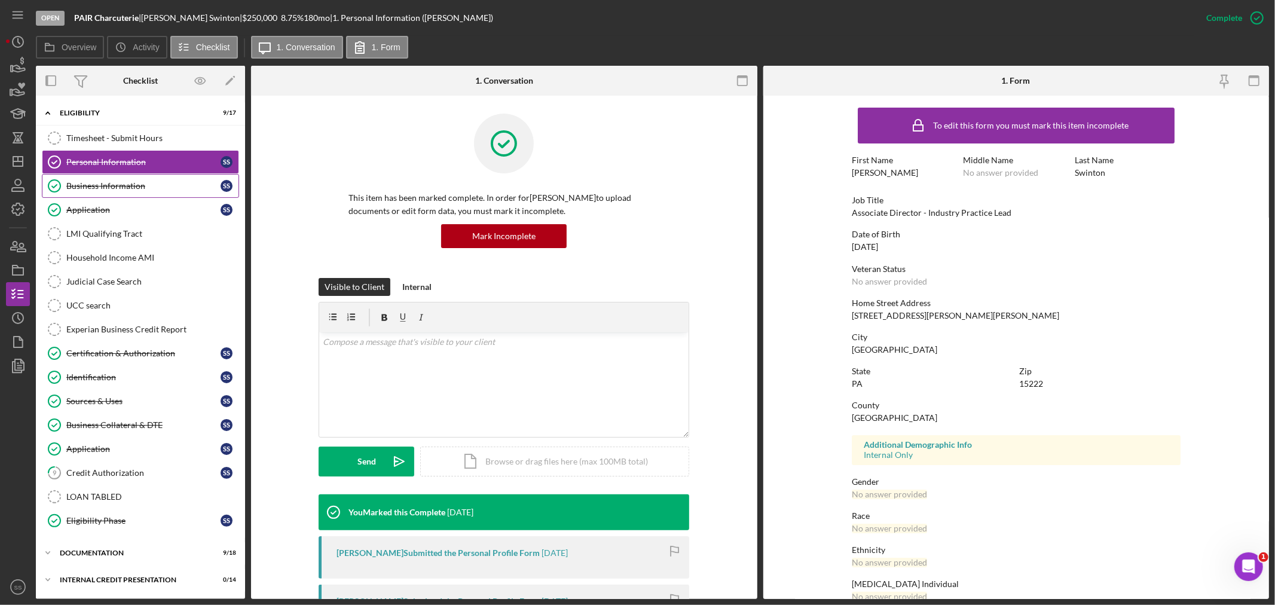
click at [102, 184] on div "Business Information" at bounding box center [143, 186] width 154 height 10
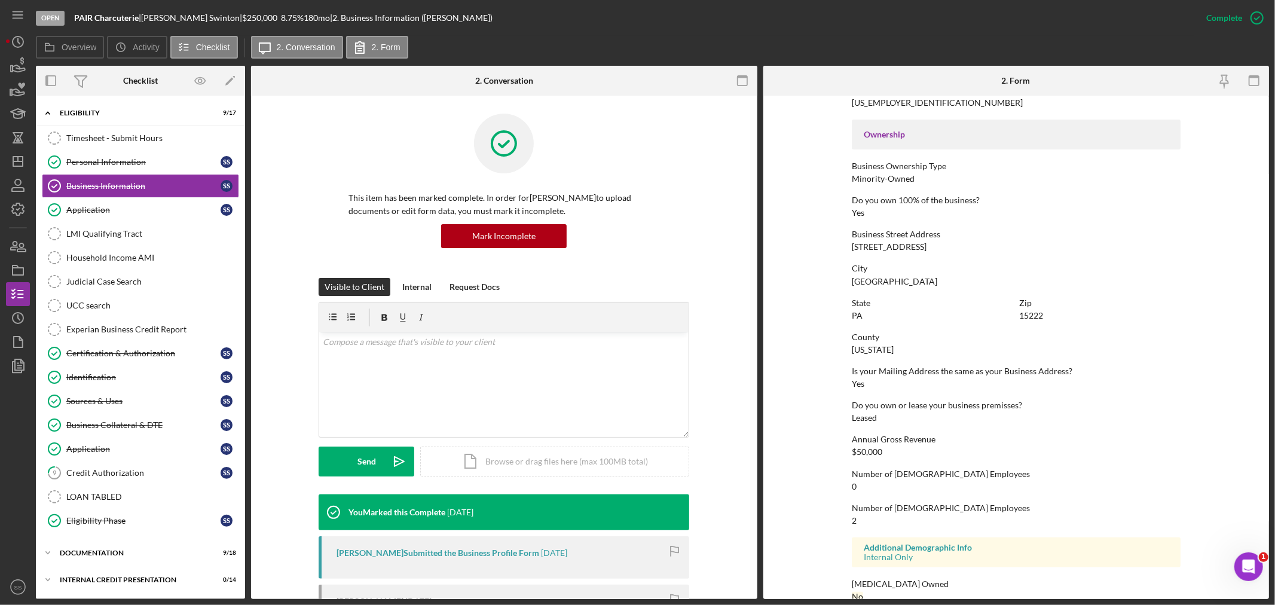
scroll to position [398, 0]
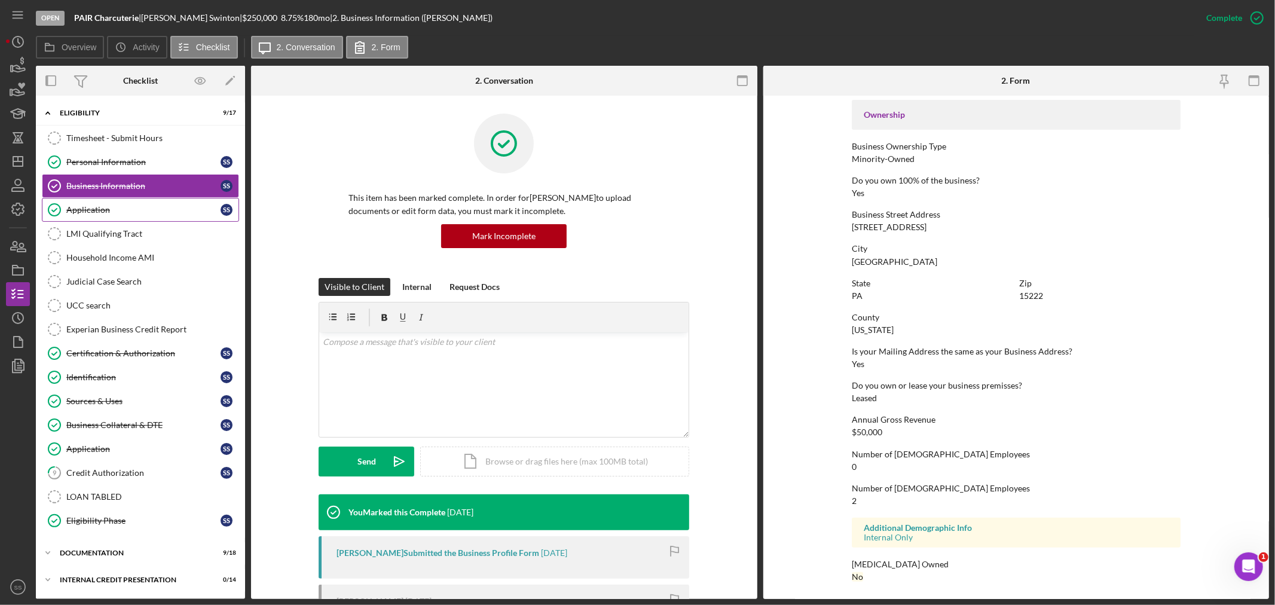
click at [103, 215] on link "Application Application S S" at bounding box center [140, 210] width 197 height 24
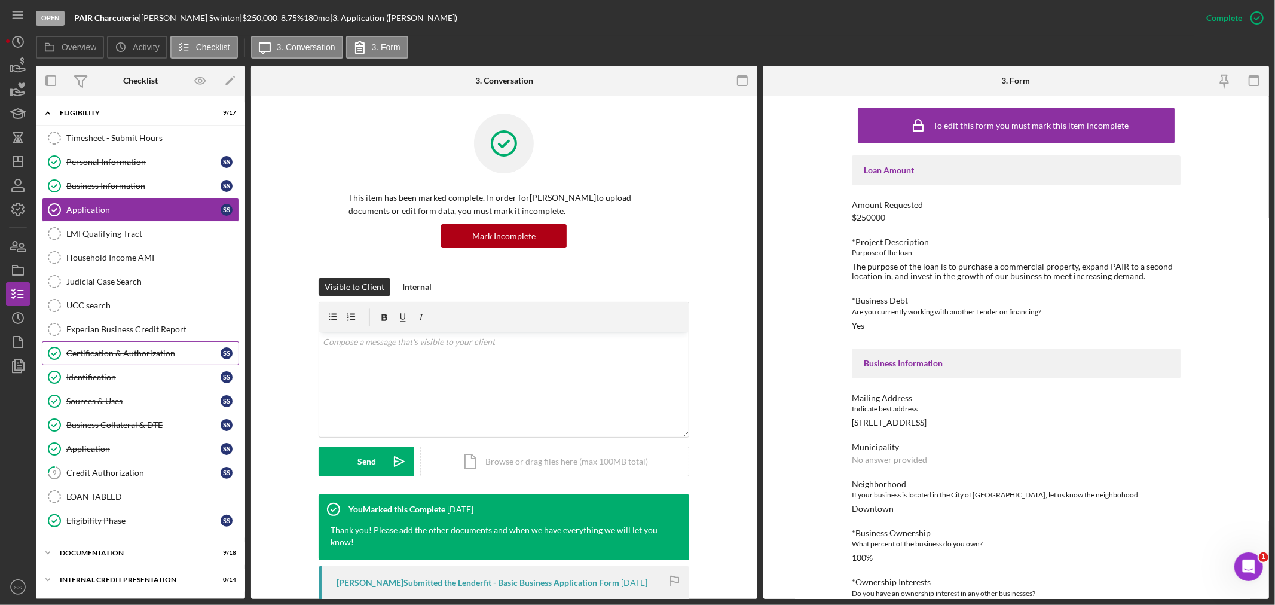
click at [128, 356] on div "Certification & Authorization" at bounding box center [143, 353] width 154 height 10
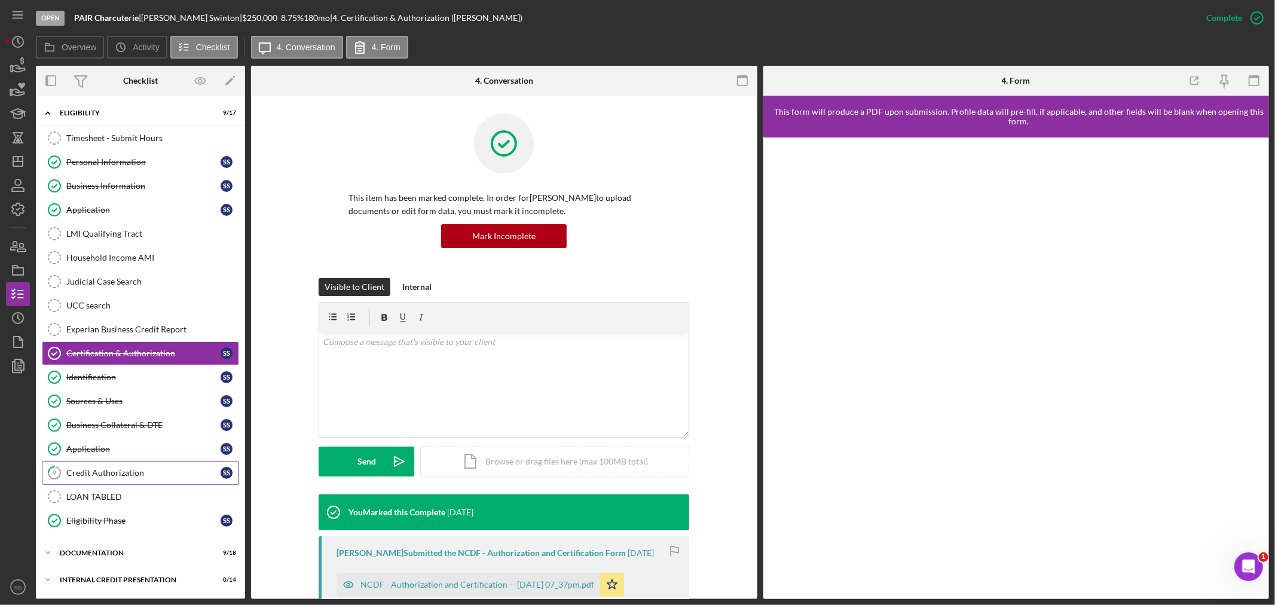
click at [108, 468] on link "9 Credit Authorization S S" at bounding box center [140, 473] width 197 height 24
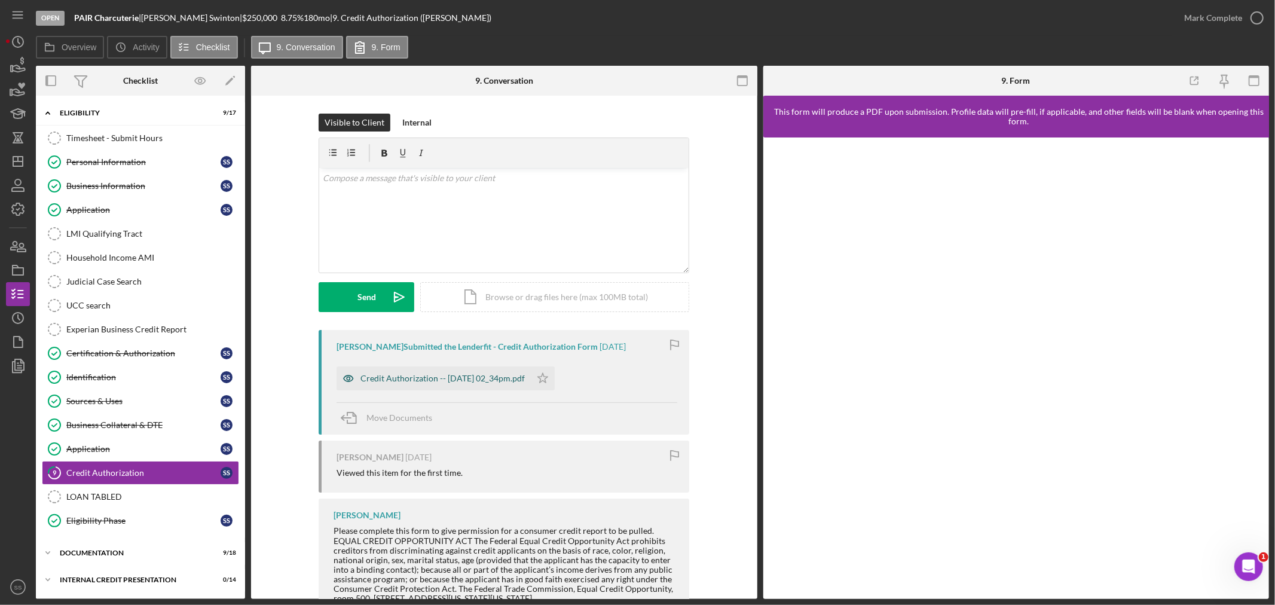
click at [416, 383] on div "Credit Authorization -- [DATE] 02_34pm.pdf" at bounding box center [442, 379] width 164 height 10
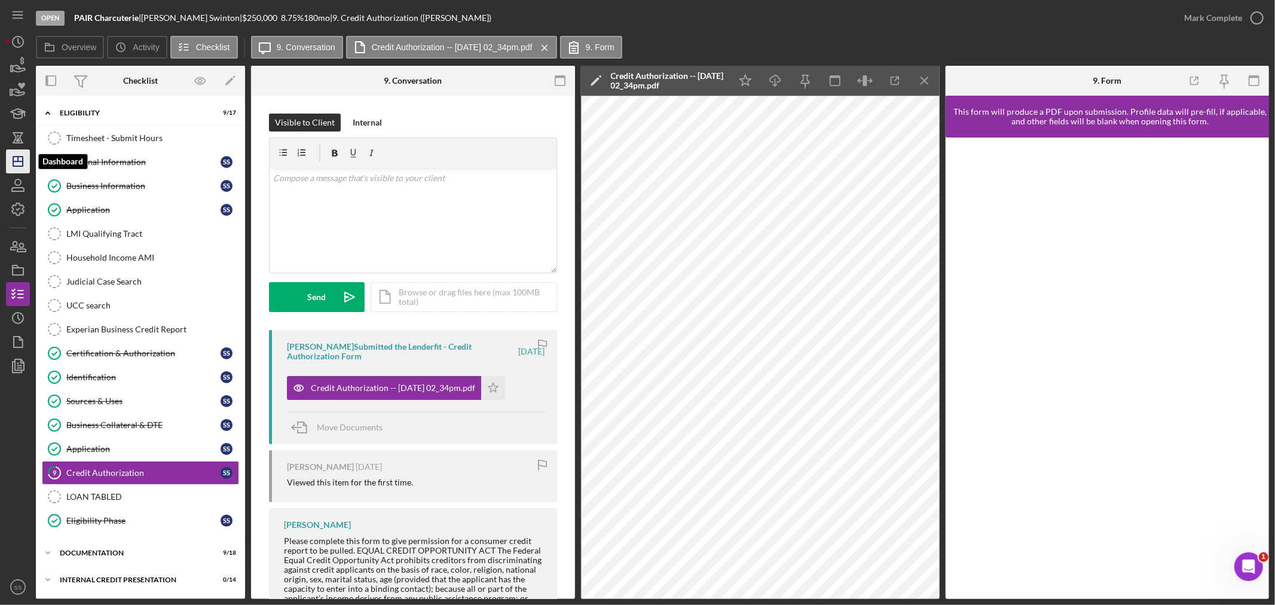
click at [20, 162] on icon "Icon/Dashboard" at bounding box center [18, 161] width 30 height 30
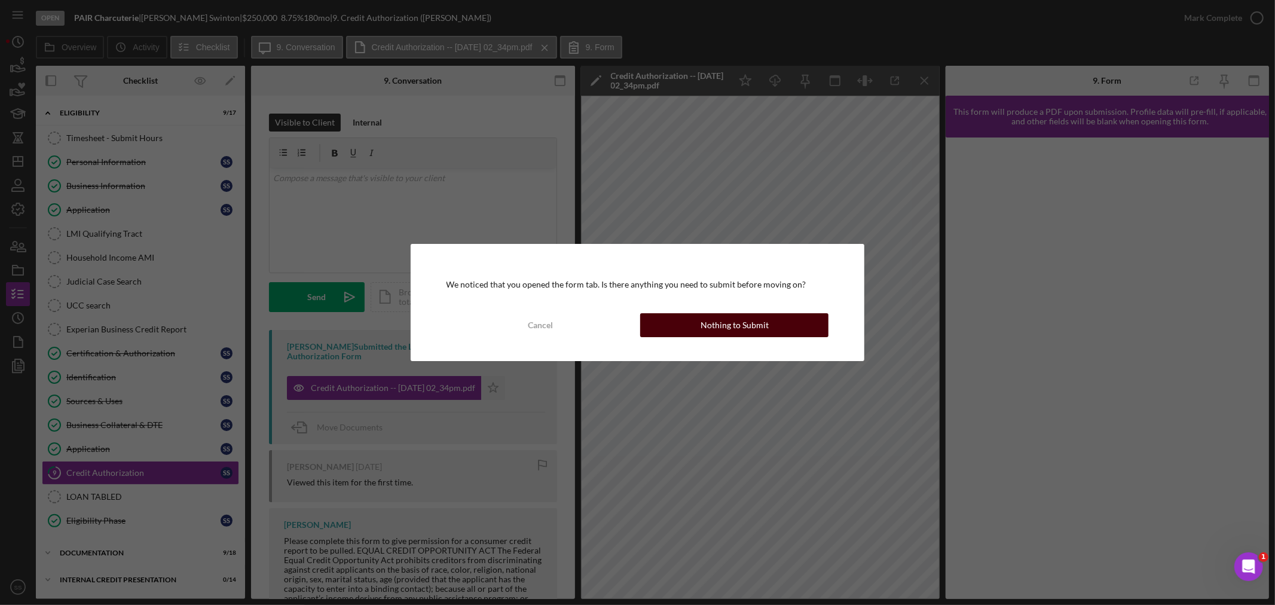
click at [752, 322] on div "Nothing to Submit" at bounding box center [735, 325] width 68 height 24
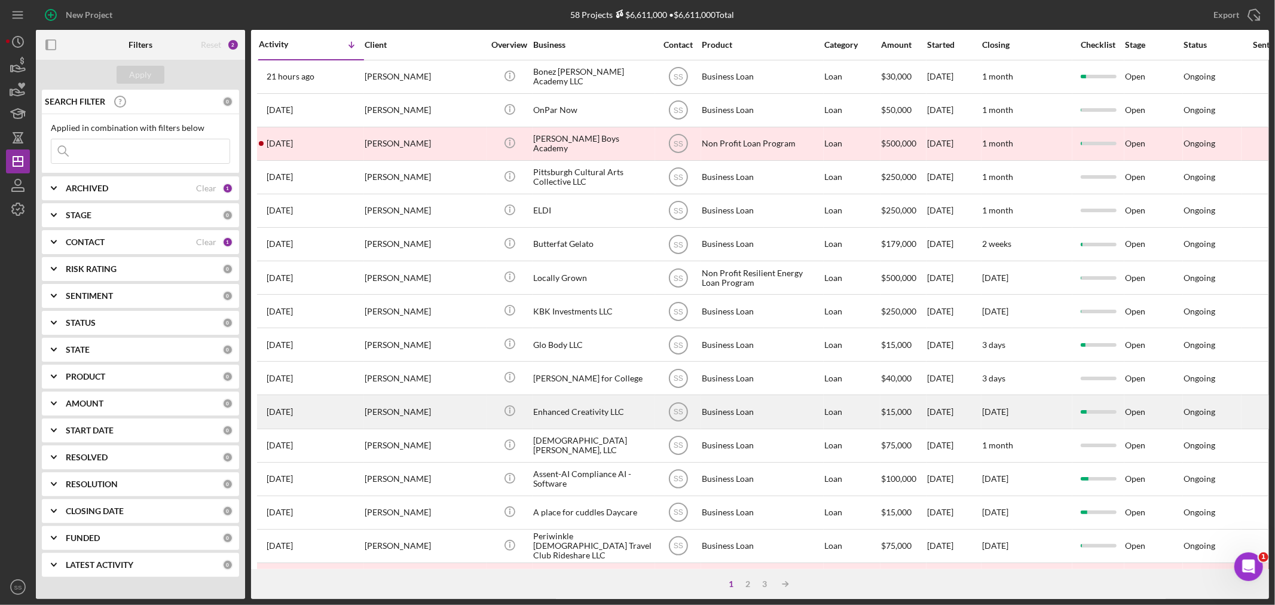
click at [343, 420] on div "[DATE] [PERSON_NAME]" at bounding box center [311, 412] width 105 height 32
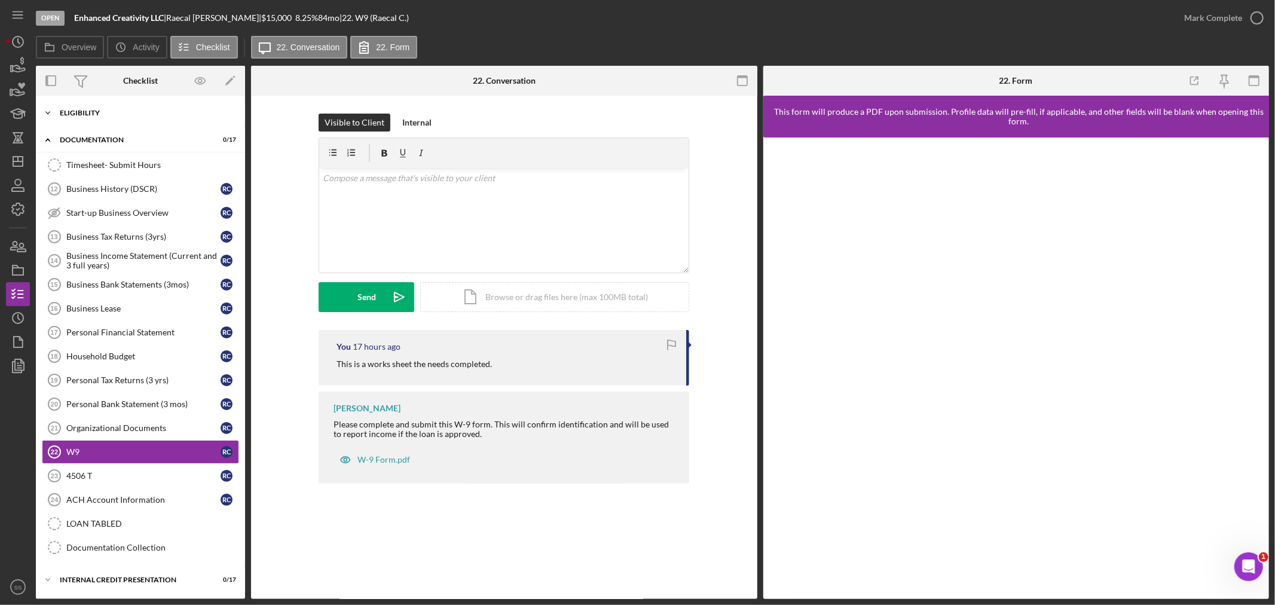
click at [120, 112] on div "Eligibility" at bounding box center [145, 112] width 170 height 7
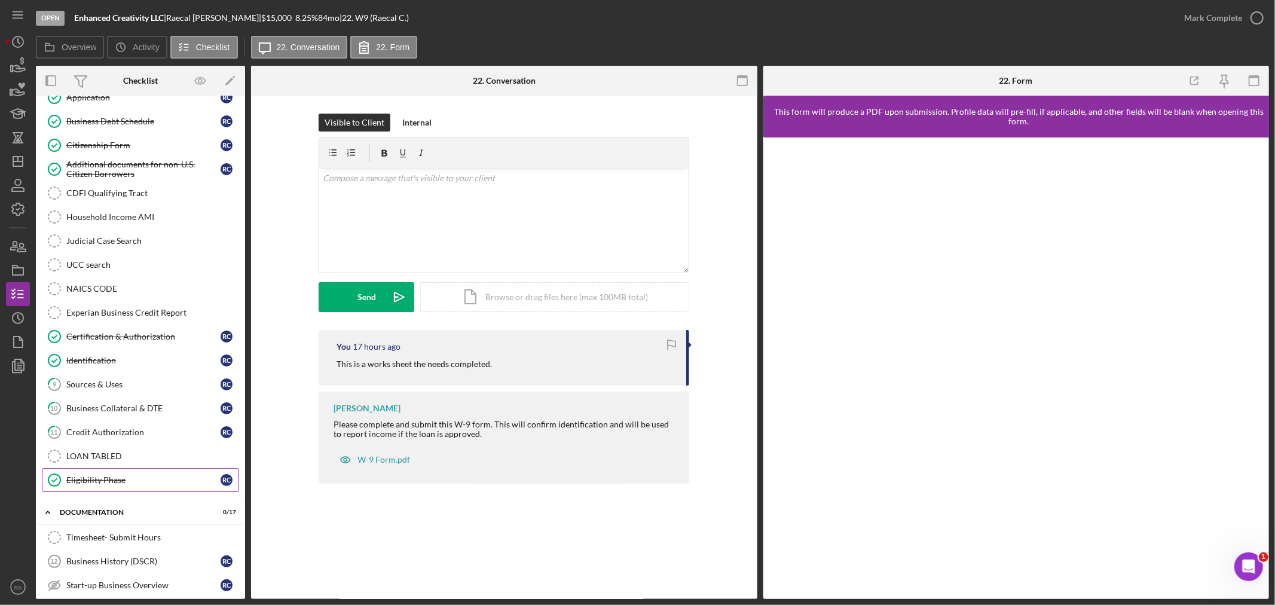
scroll to position [133, 0]
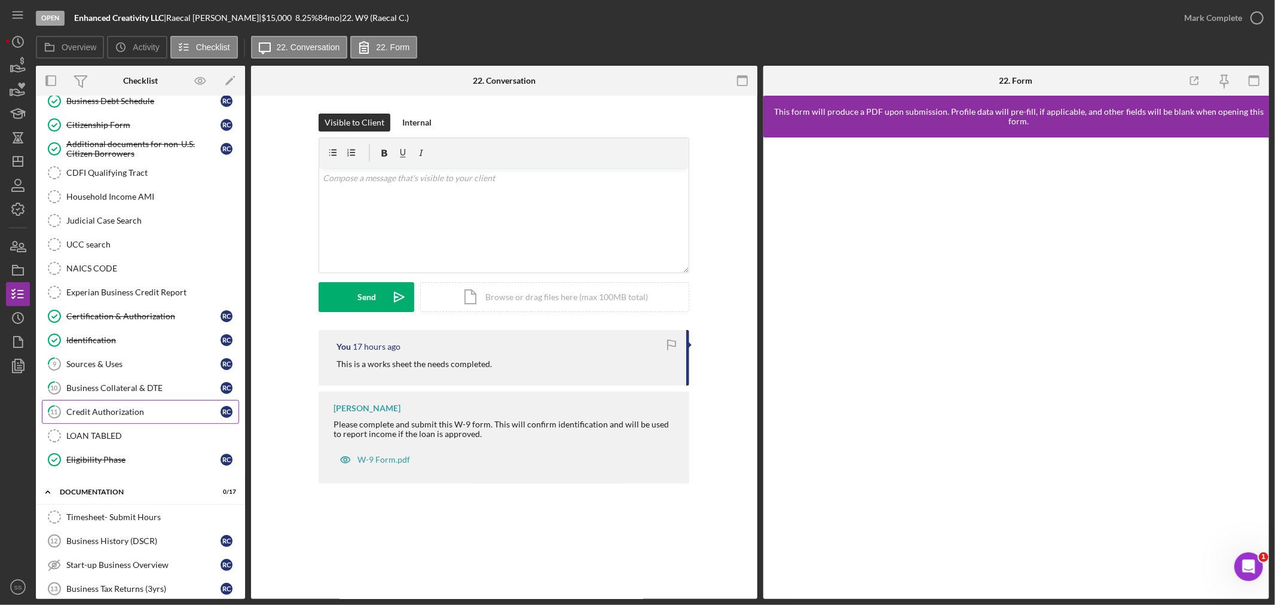
click at [111, 411] on div "Credit Authorization" at bounding box center [143, 412] width 154 height 10
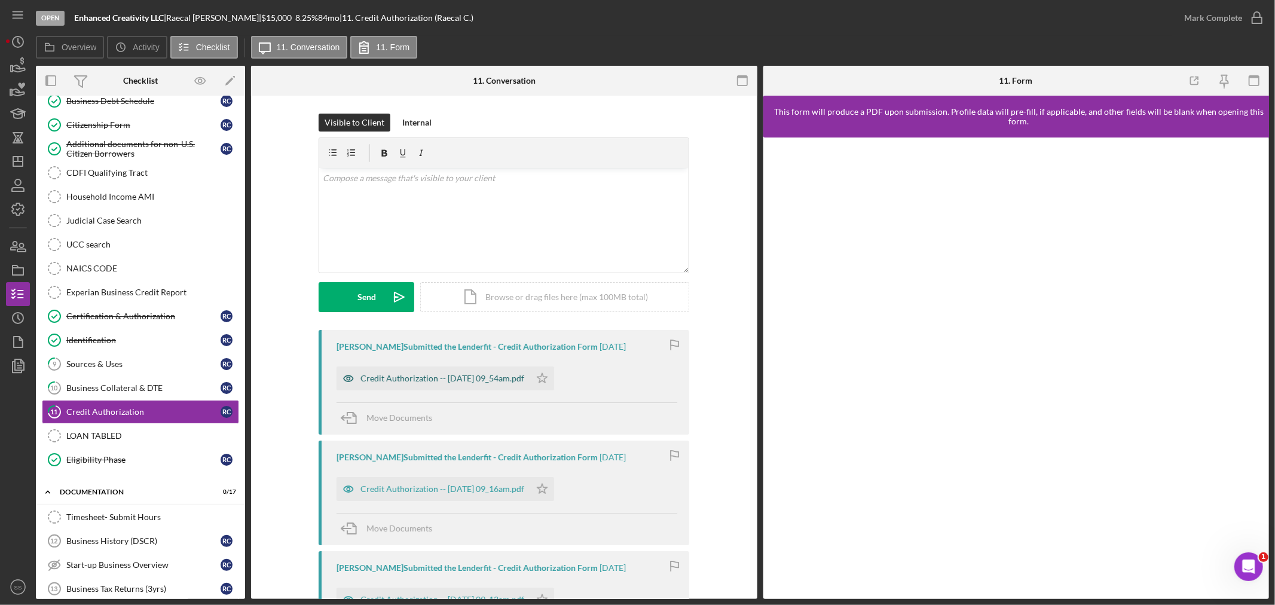
click at [496, 378] on div "Credit Authorization -- [DATE] 09_54am.pdf" at bounding box center [442, 379] width 164 height 10
